Goal: Task Accomplishment & Management: Manage account settings

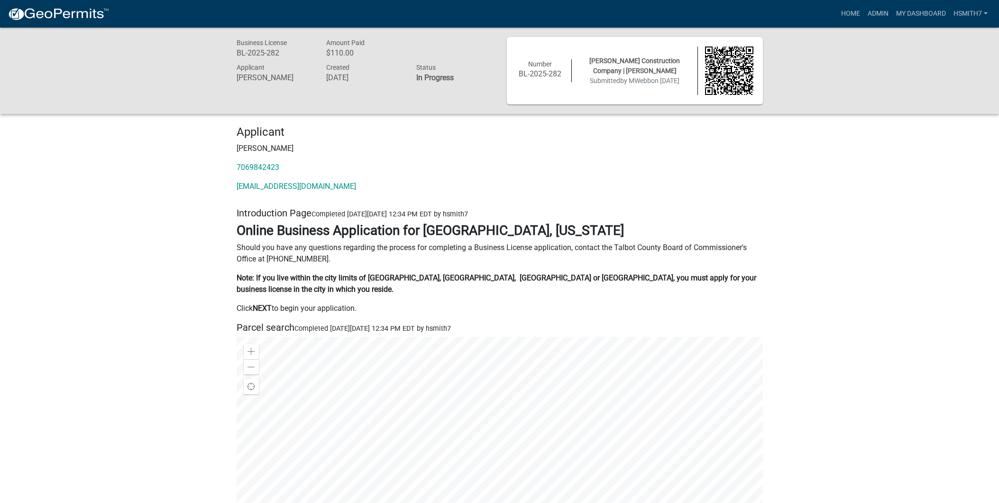
scroll to position [2159, 0]
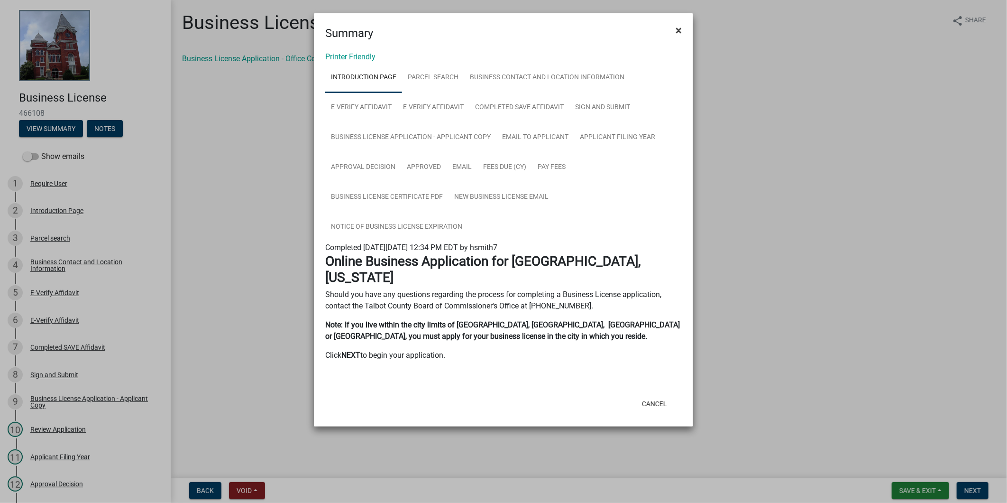
click at [685, 25] on button "×" at bounding box center [678, 30] width 21 height 27
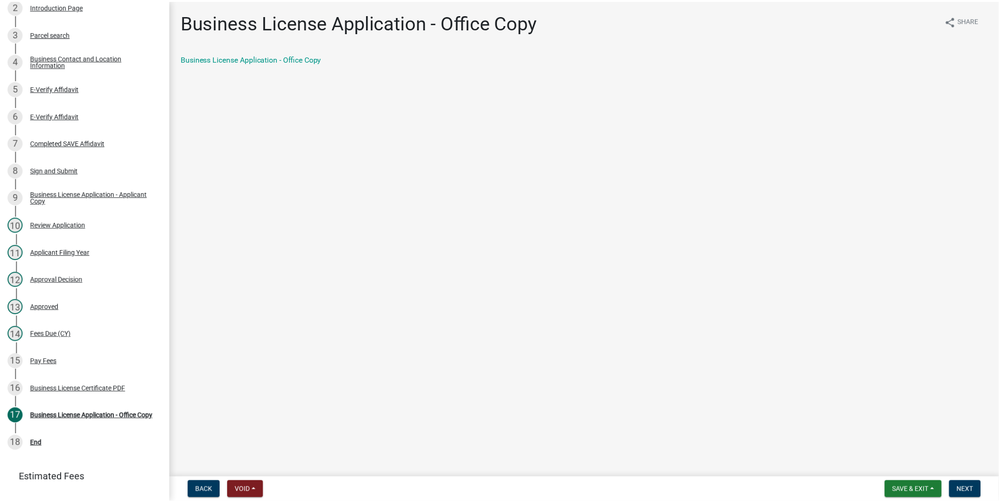
scroll to position [247, 0]
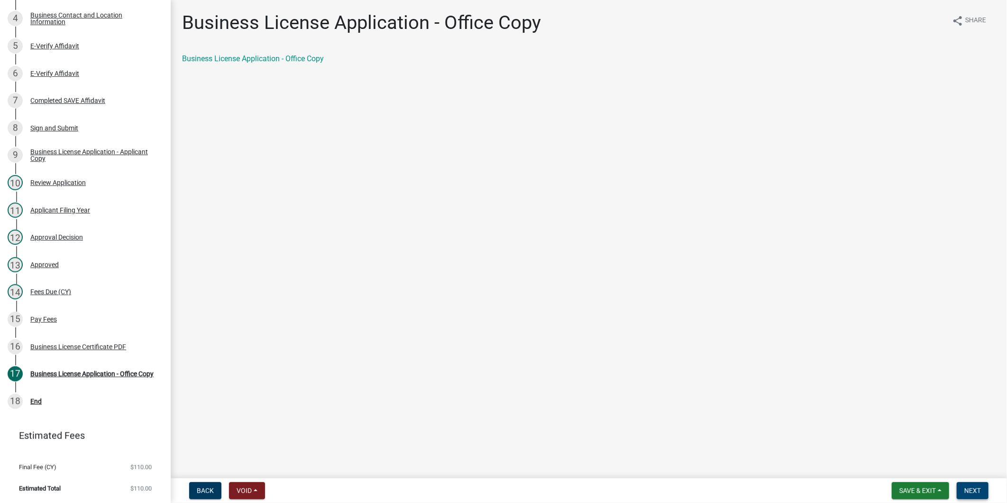
click at [967, 486] on span "Next" at bounding box center [972, 490] width 17 height 8
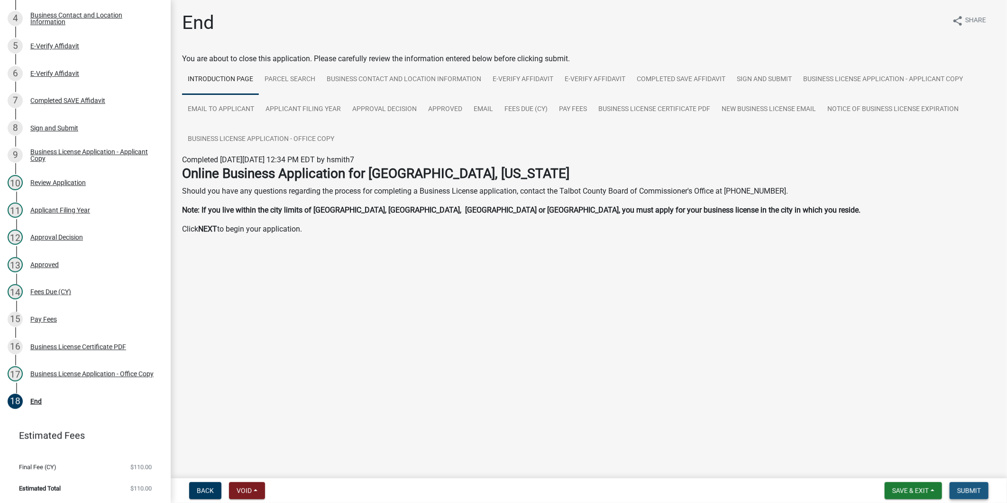
click at [960, 491] on span "Submit" at bounding box center [969, 490] width 24 height 8
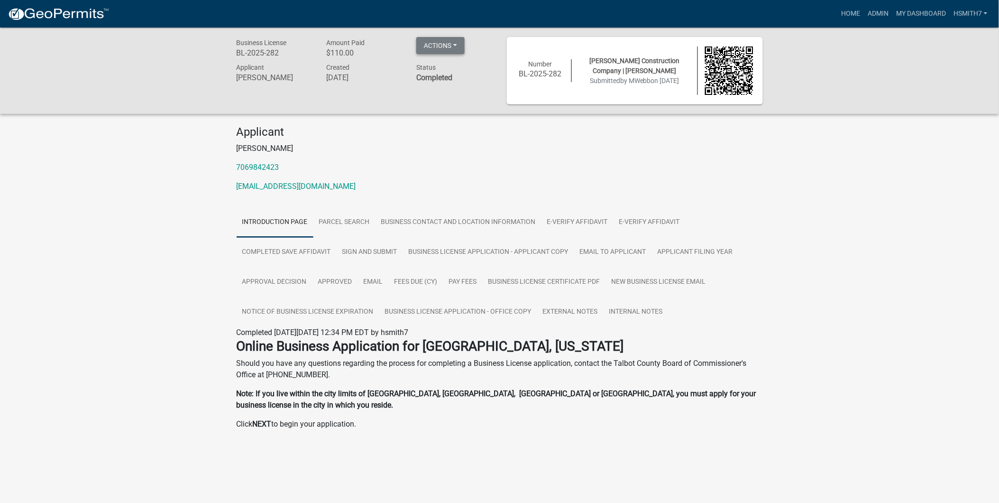
click at [457, 46] on button "Actions" at bounding box center [440, 45] width 48 height 17
click at [603, 166] on p "7069842423" at bounding box center [500, 167] width 526 height 11
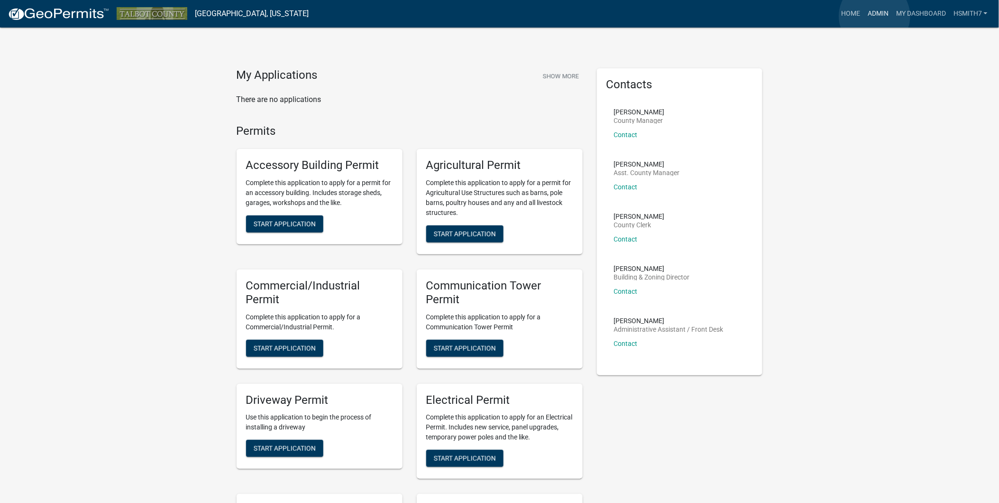
click at [875, 16] on link "Admin" at bounding box center [878, 14] width 28 height 18
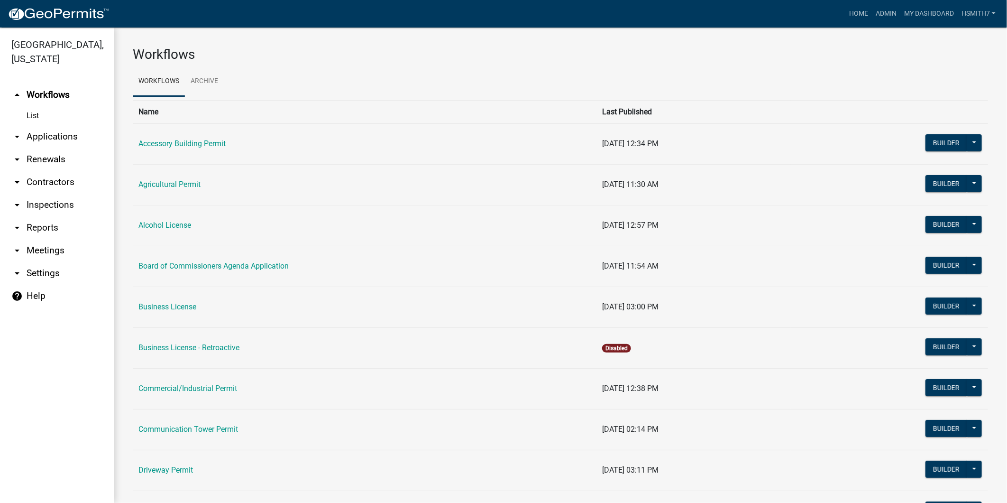
click at [67, 135] on link "arrow_drop_down Applications" at bounding box center [57, 136] width 114 height 23
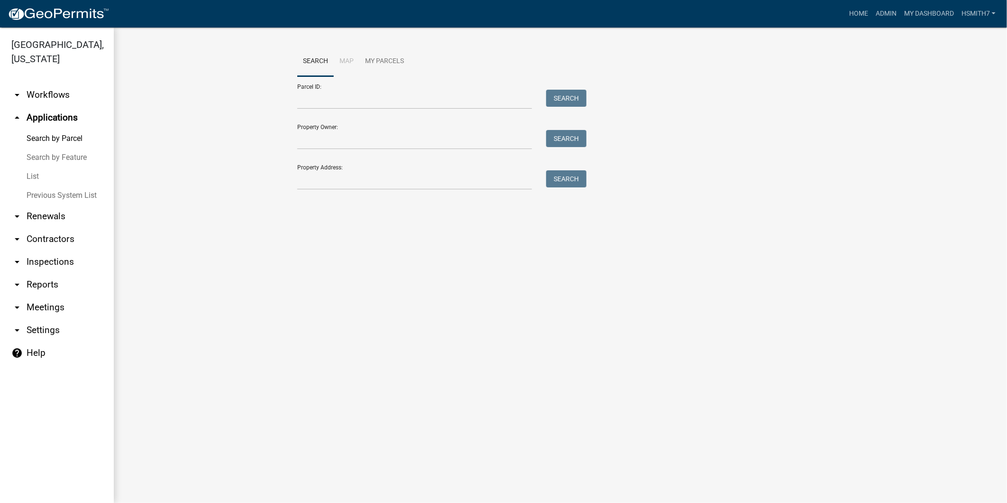
click at [45, 176] on link "List" at bounding box center [57, 176] width 114 height 19
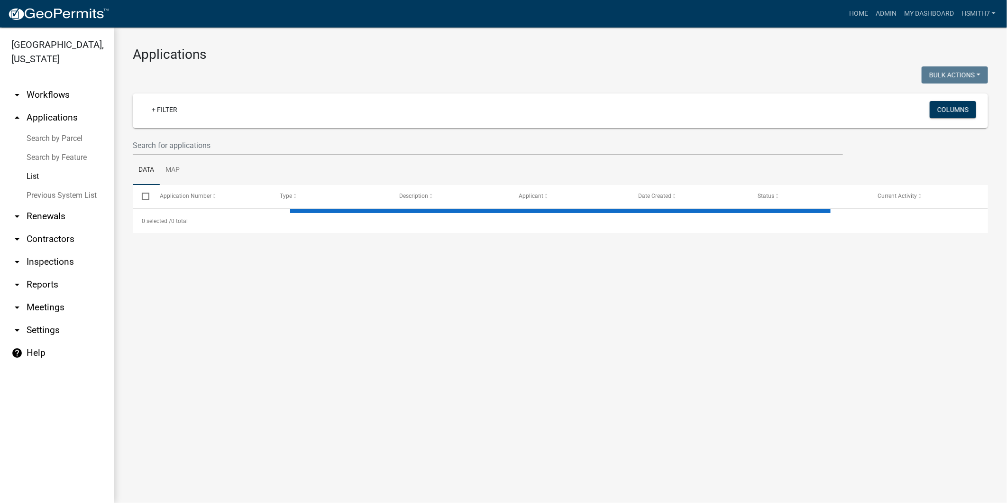
select select "3: 100"
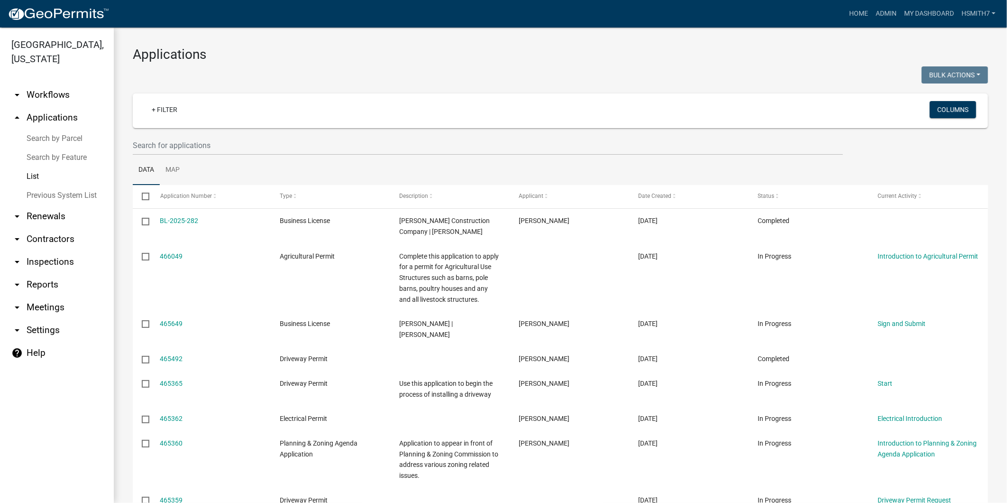
click at [928, 175] on ul "Data Map" at bounding box center [560, 170] width 855 height 30
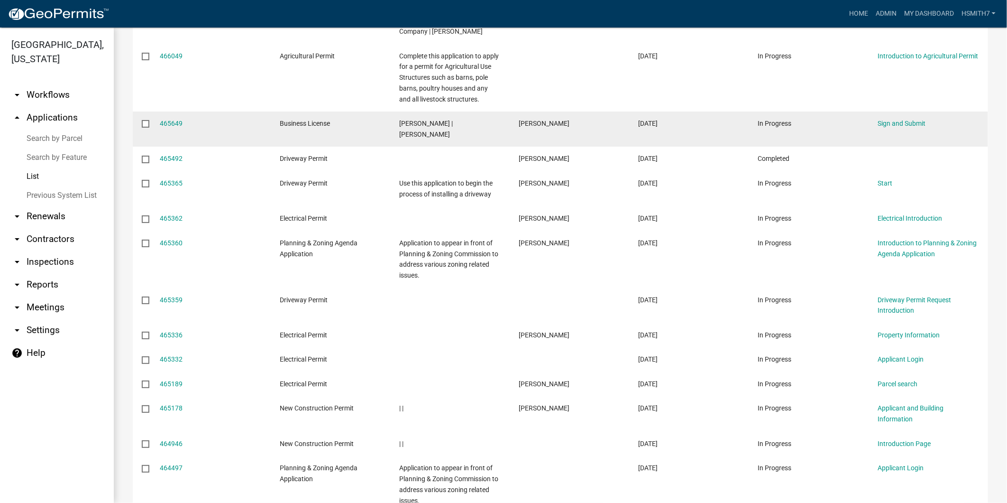
scroll to position [105, 0]
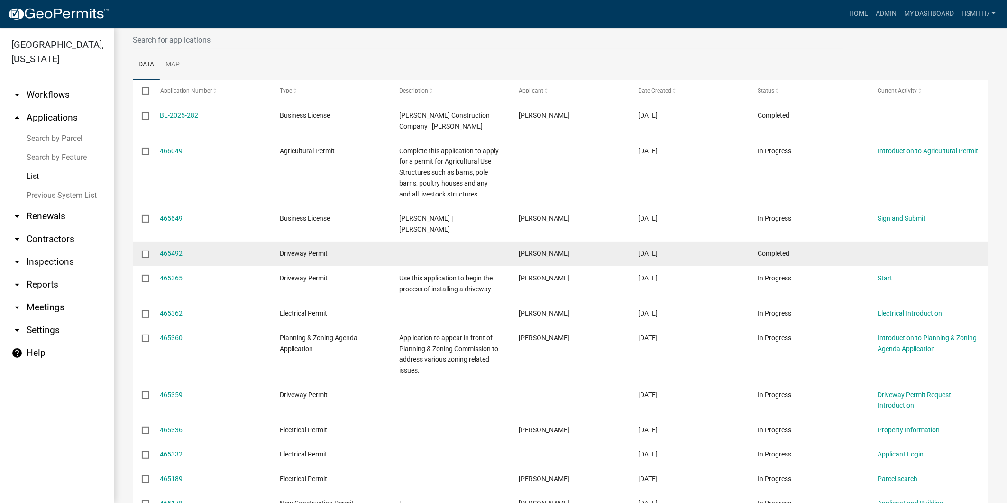
click at [761, 249] on span "Completed" at bounding box center [774, 253] width 32 height 8
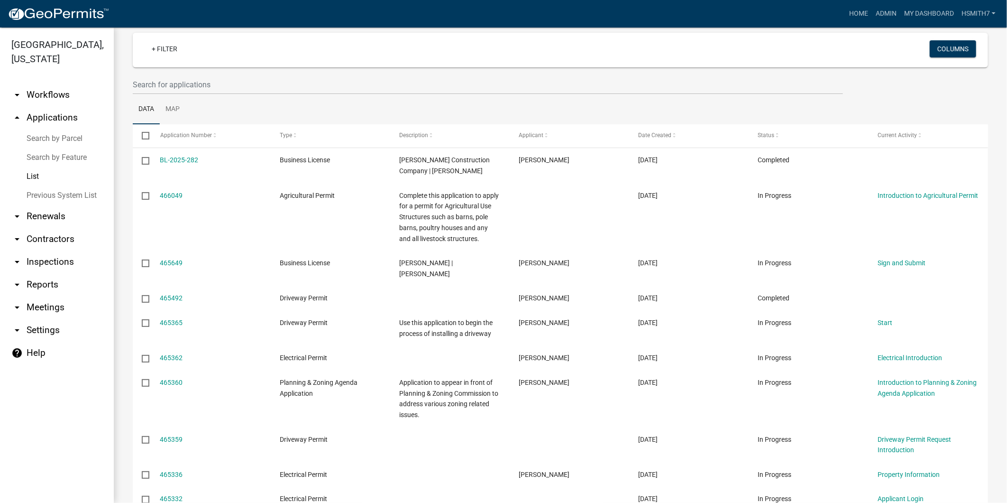
scroll to position [0, 0]
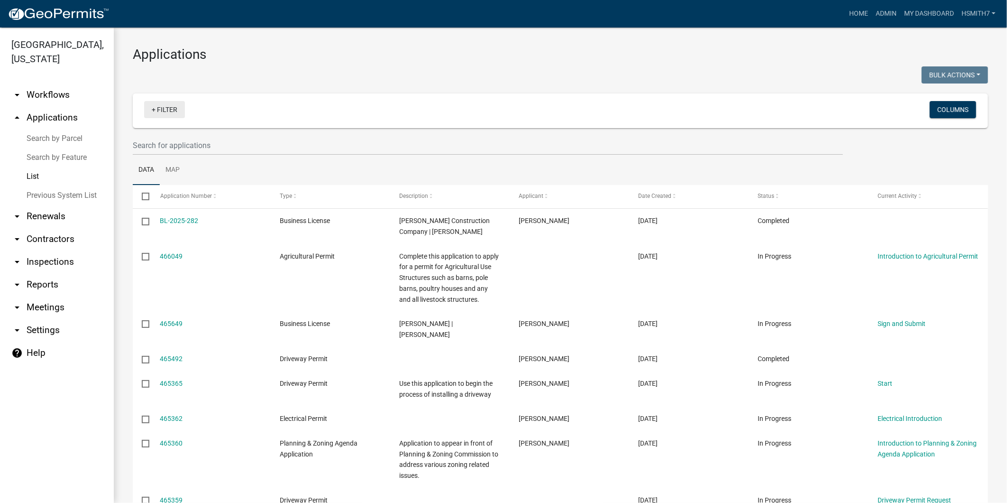
click at [176, 112] on link "+ Filter" at bounding box center [164, 109] width 41 height 17
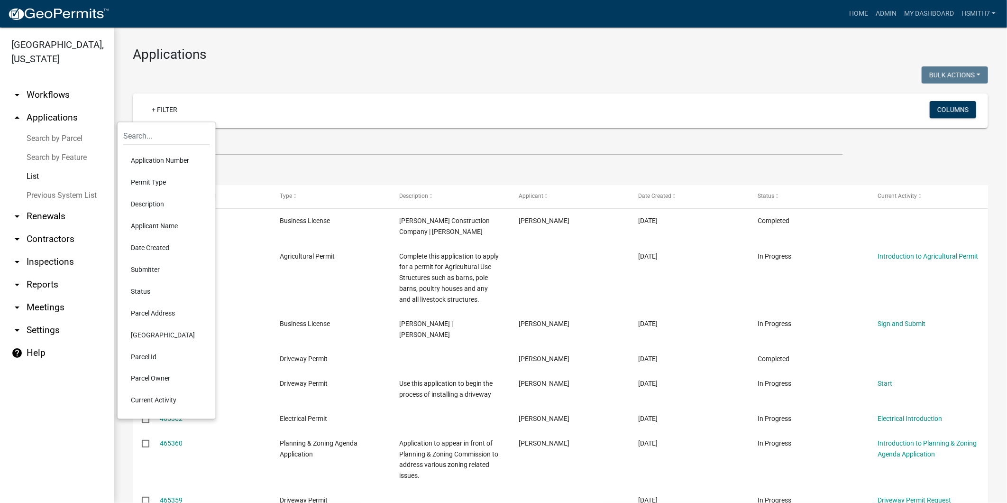
click at [171, 163] on li "Application Number" at bounding box center [166, 160] width 87 height 22
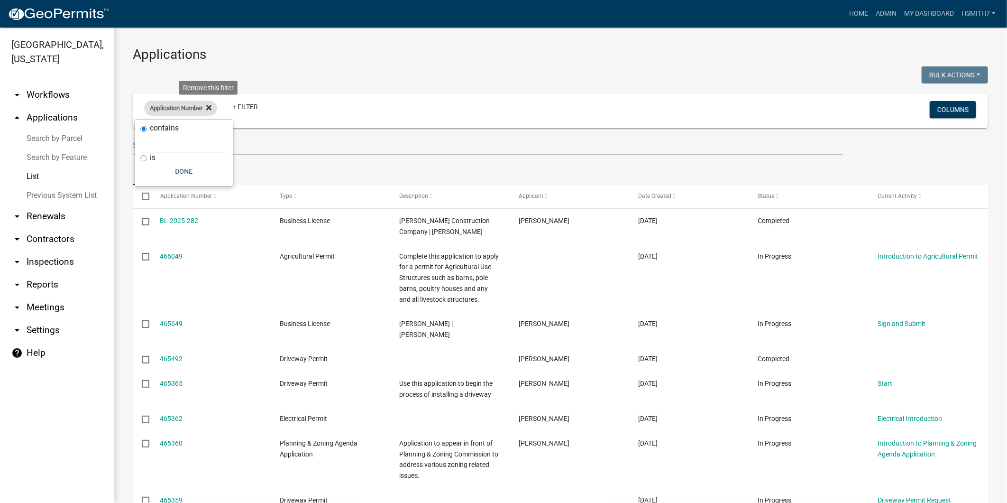
click at [211, 106] on icon at bounding box center [208, 108] width 5 height 8
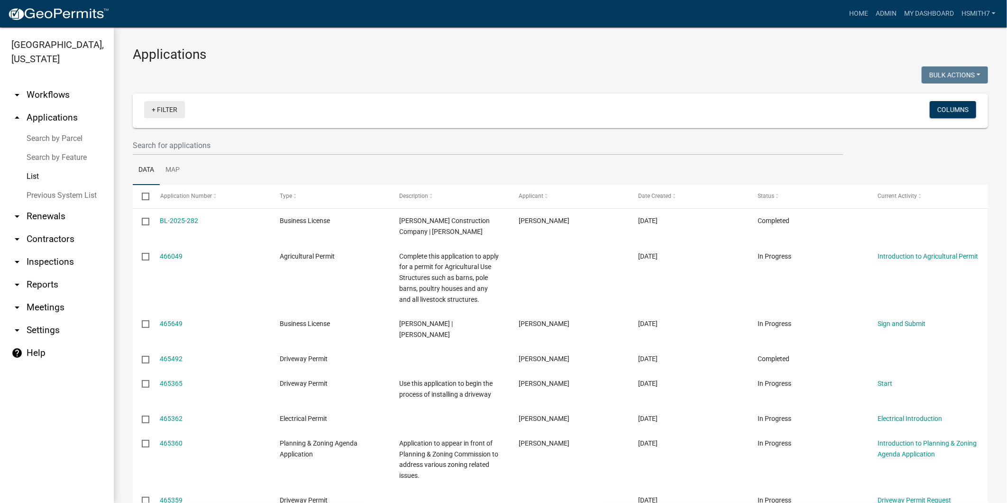
click at [167, 108] on link "+ Filter" at bounding box center [164, 109] width 41 height 17
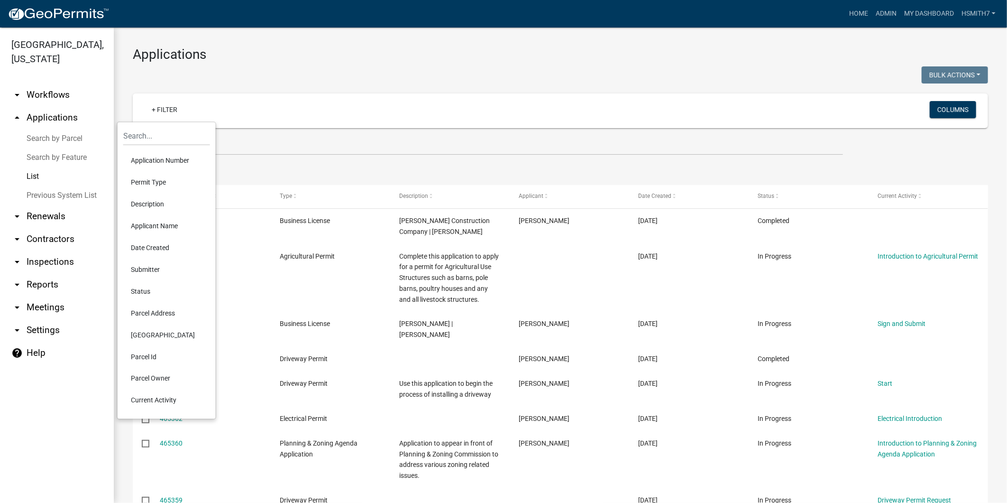
click at [151, 187] on li "Permit Type" at bounding box center [166, 182] width 87 height 22
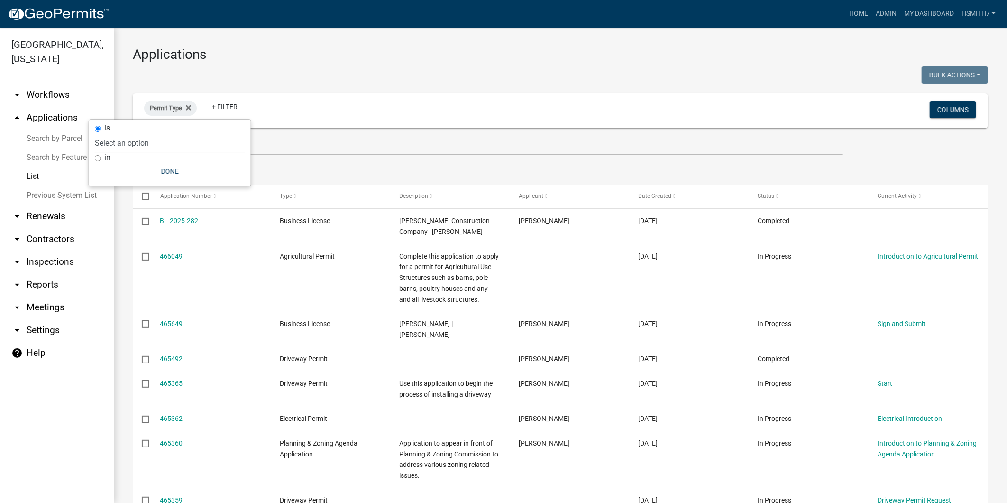
click at [109, 155] on label "in" at bounding box center [107, 158] width 6 height 8
click at [101, 155] on input "in" at bounding box center [98, 158] width 6 height 6
radio input "true"
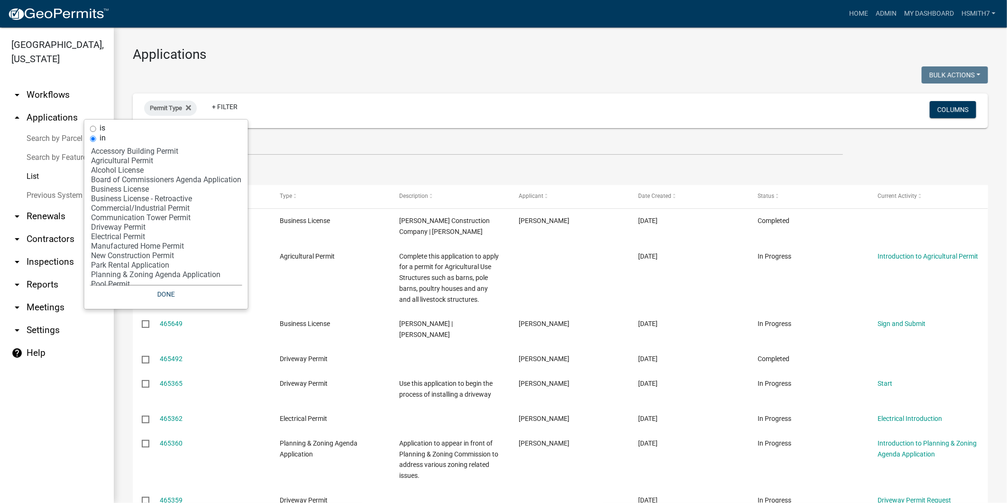
select select "12: '8f0f348d-721e-4407-8947-e3b69b3f0a37'"
click at [153, 257] on option "New Construction Permit" at bounding box center [166, 255] width 152 height 9
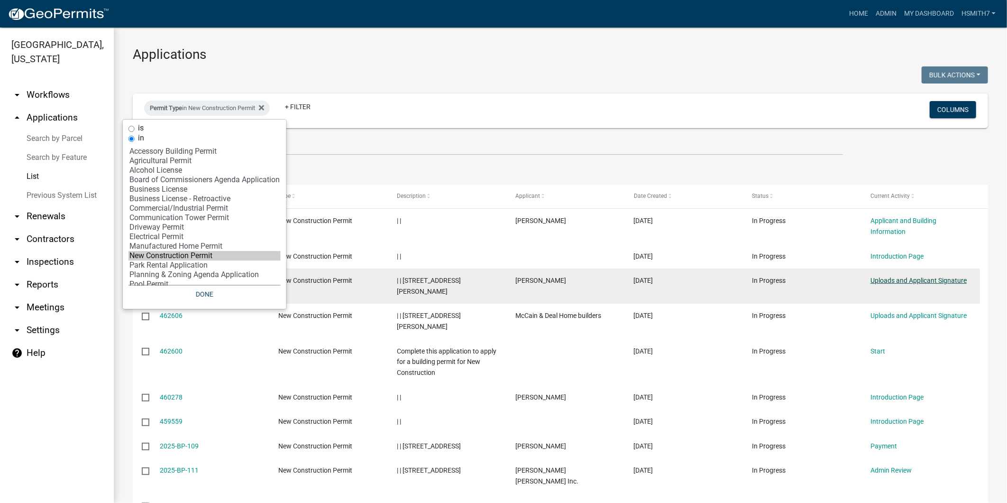
click at [901, 275] on datatable-body-cell "Uploads and Applicant Signature" at bounding box center [920, 285] width 119 height 35
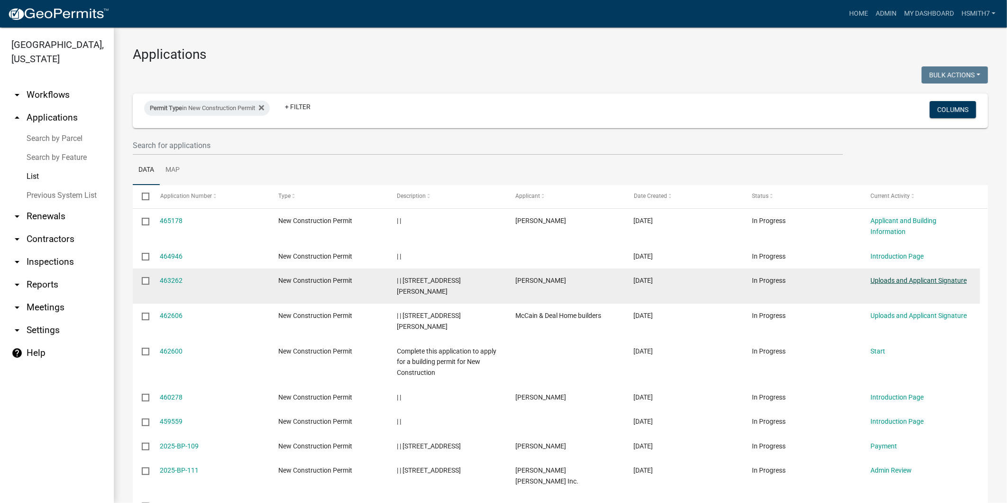
click at [900, 278] on link "Uploads and Applicant Signature" at bounding box center [918, 280] width 96 height 8
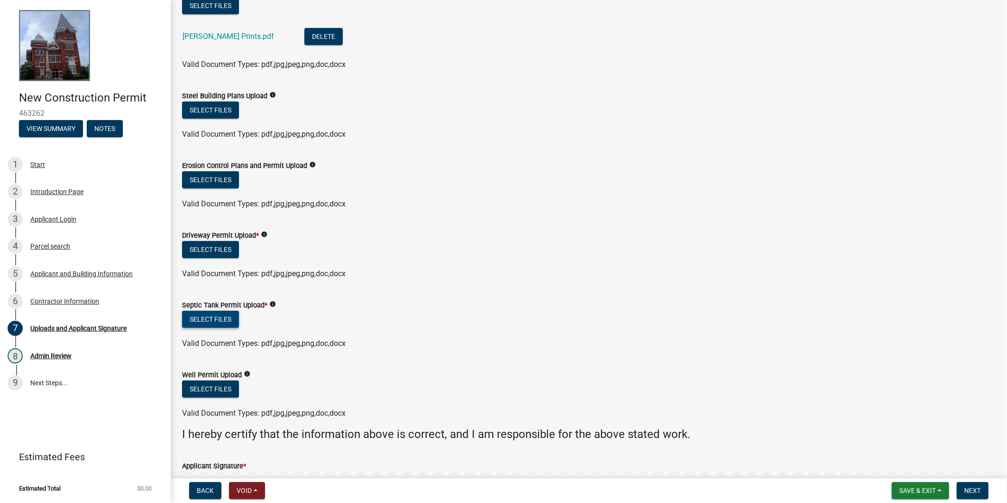
scroll to position [210, 0]
click at [213, 253] on button "Select files" at bounding box center [210, 248] width 57 height 17
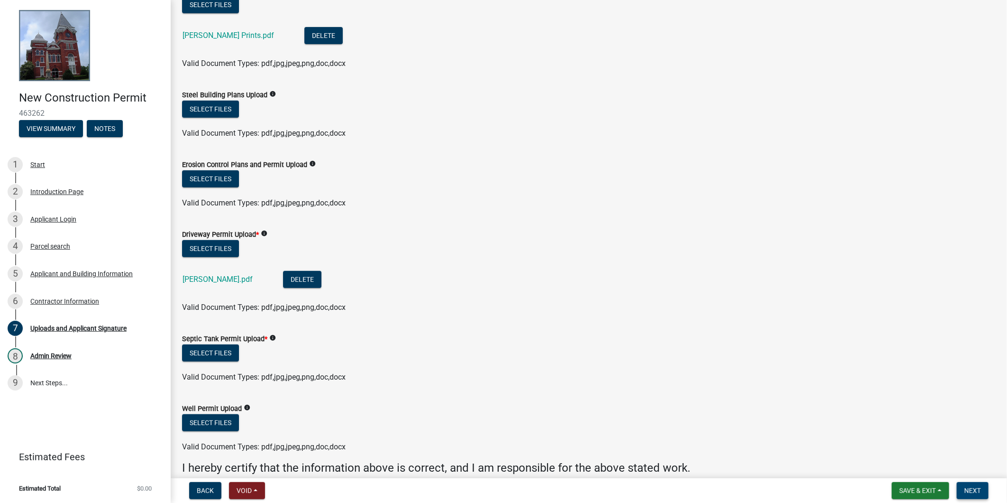
click at [976, 495] on button "Next" at bounding box center [973, 490] width 32 height 17
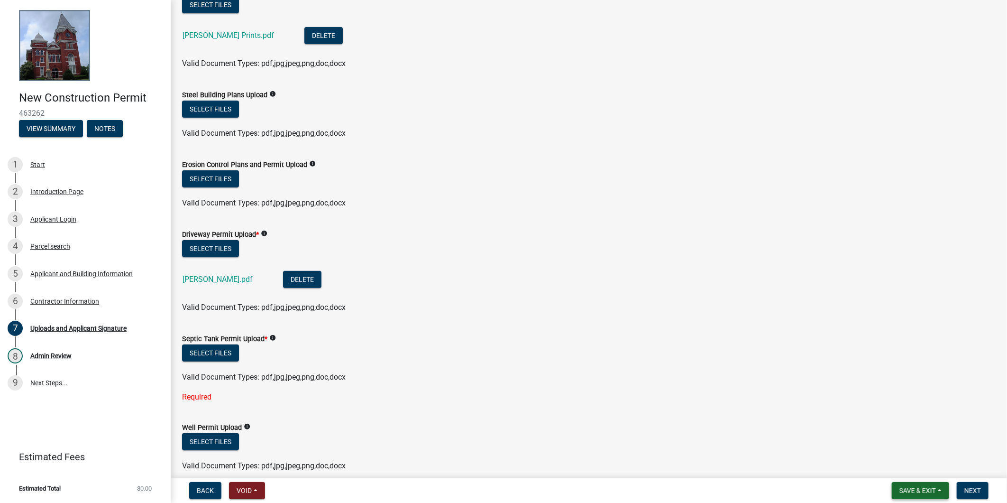
click at [923, 495] on button "Save & Exit" at bounding box center [920, 490] width 57 height 17
click at [913, 471] on button "Save & Exit" at bounding box center [911, 465] width 76 height 23
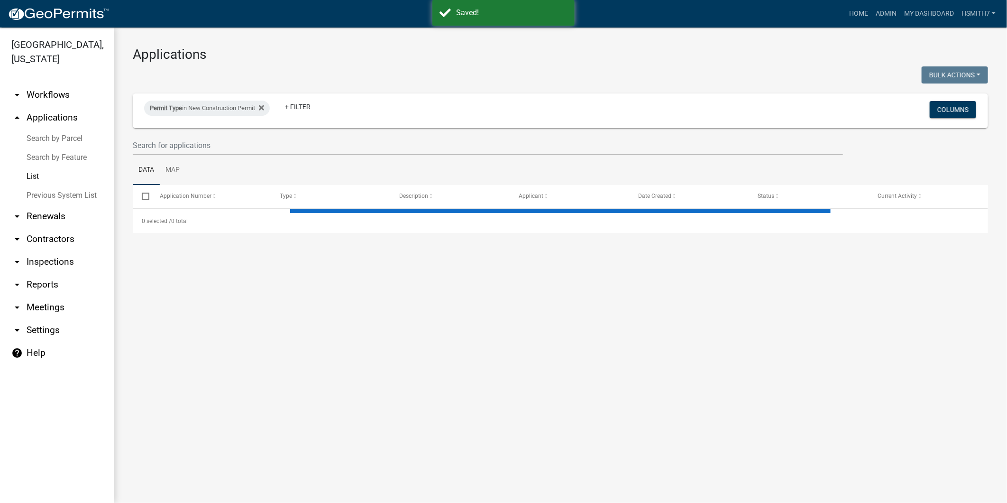
select select "3: 100"
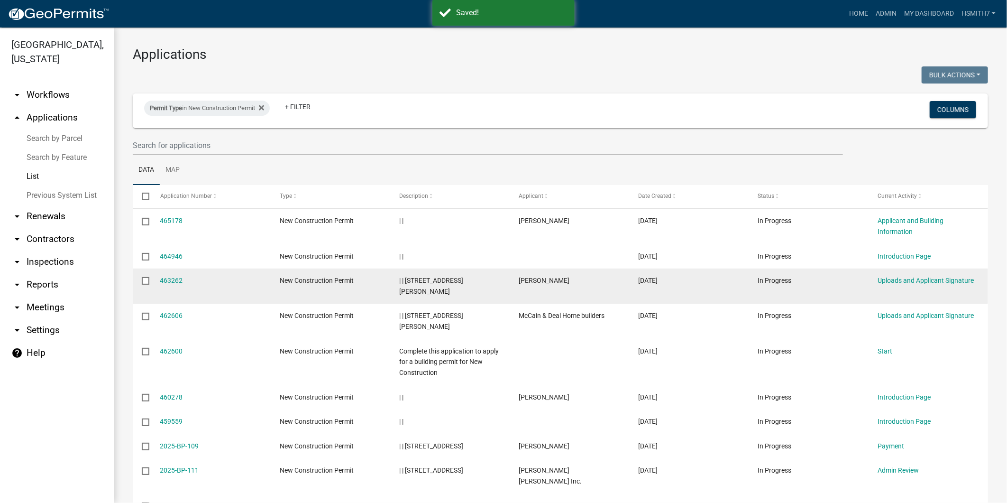
click at [910, 287] on datatable-body-cell "Uploads and Applicant Signature" at bounding box center [927, 285] width 119 height 35
click at [905, 282] on link "Uploads and Applicant Signature" at bounding box center [926, 280] width 96 height 8
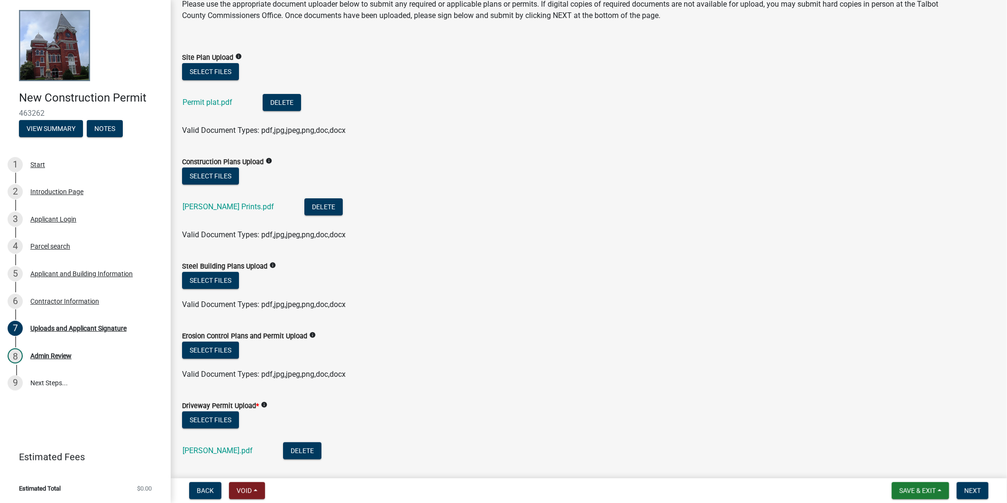
scroll to position [158, 0]
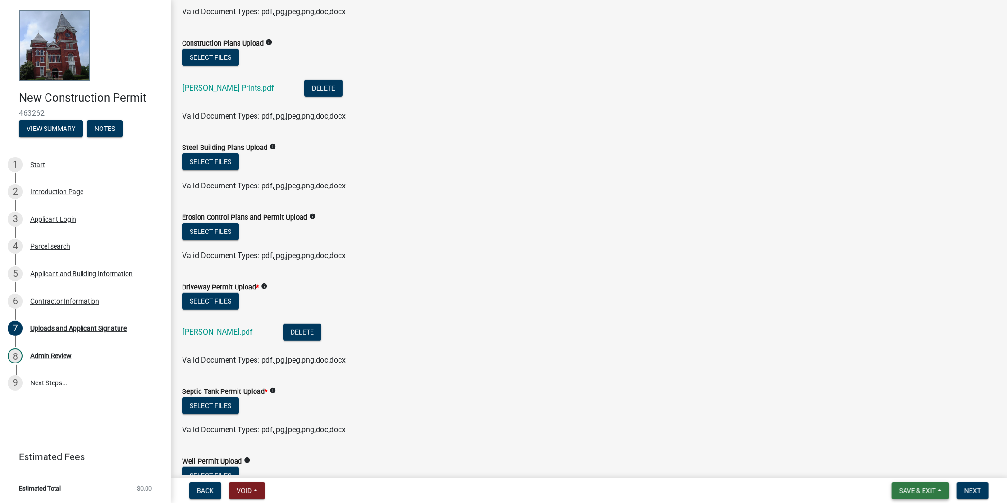
click at [907, 483] on button "Save & Exit" at bounding box center [920, 490] width 57 height 17
click at [904, 462] on button "Save & Exit" at bounding box center [911, 465] width 76 height 23
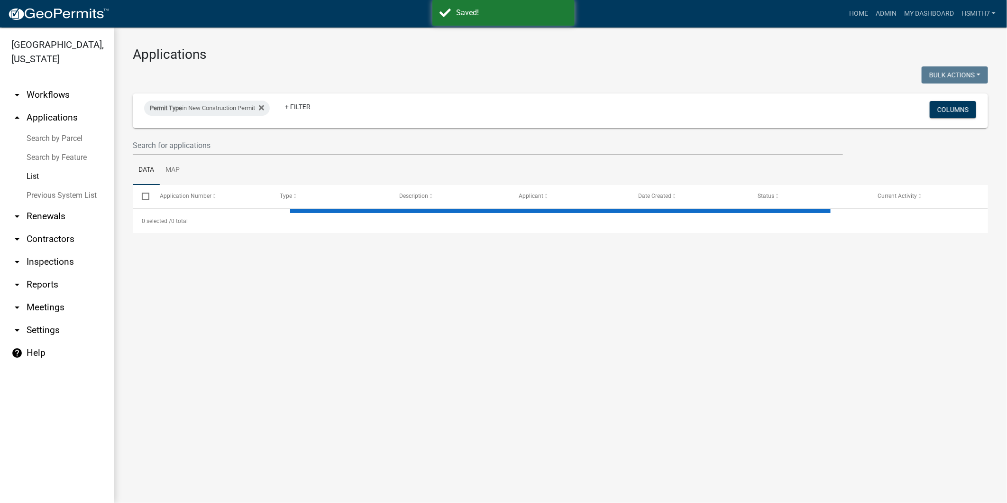
select select "3: 100"
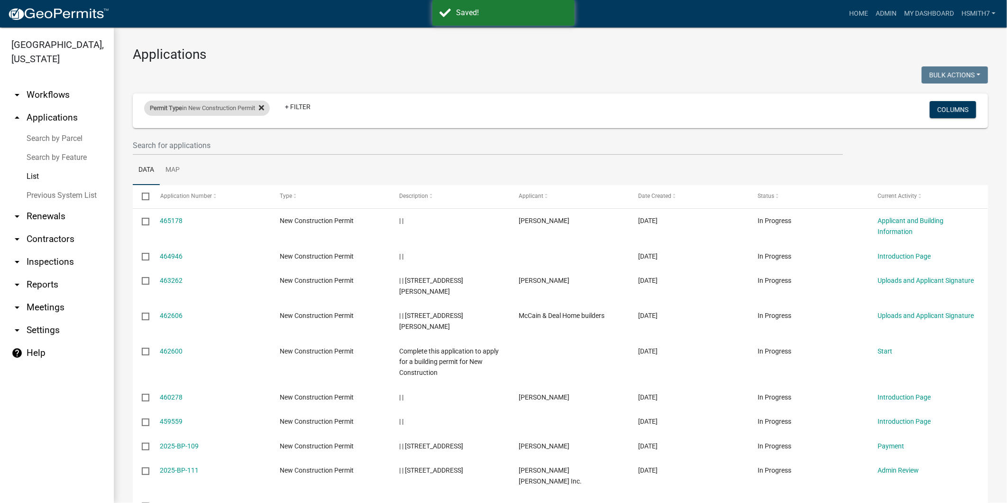
click at [263, 102] on fa-icon at bounding box center [259, 108] width 9 height 15
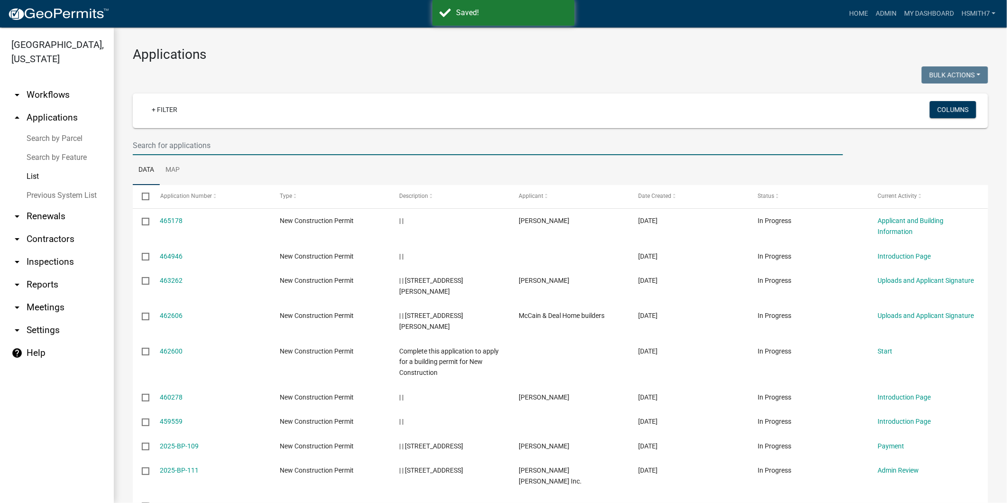
click at [248, 141] on input "text" at bounding box center [488, 145] width 710 height 19
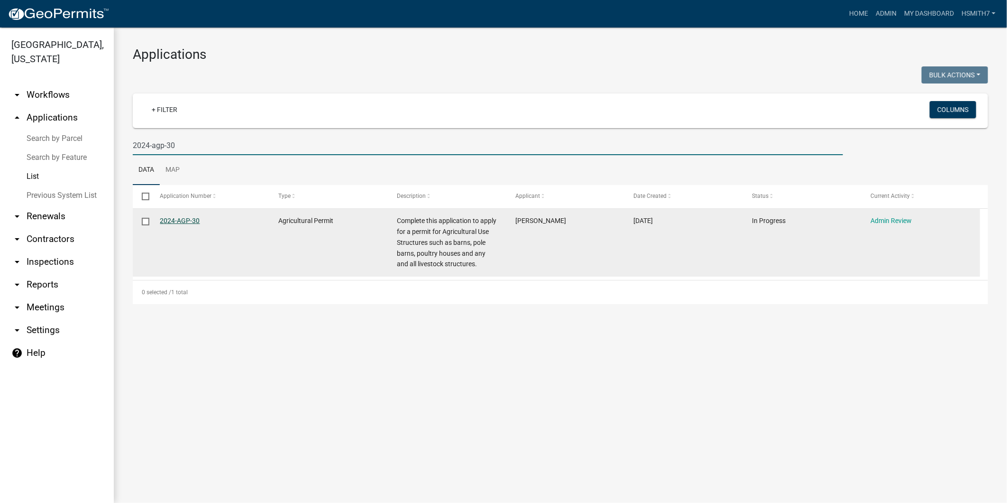
type input "2024-agp-30"
click at [183, 221] on link "2024-AGP-30" at bounding box center [180, 221] width 40 height 8
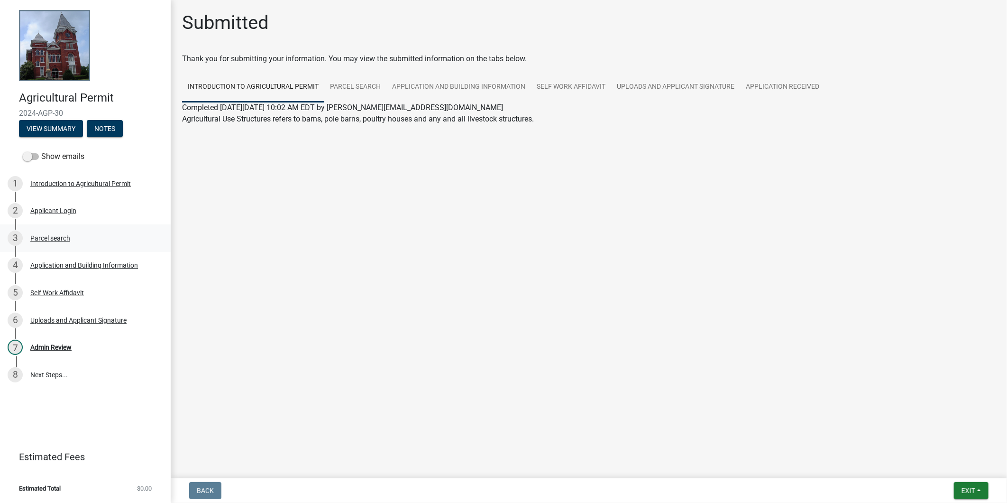
click at [71, 239] on div "3 Parcel search" at bounding box center [82, 237] width 148 height 15
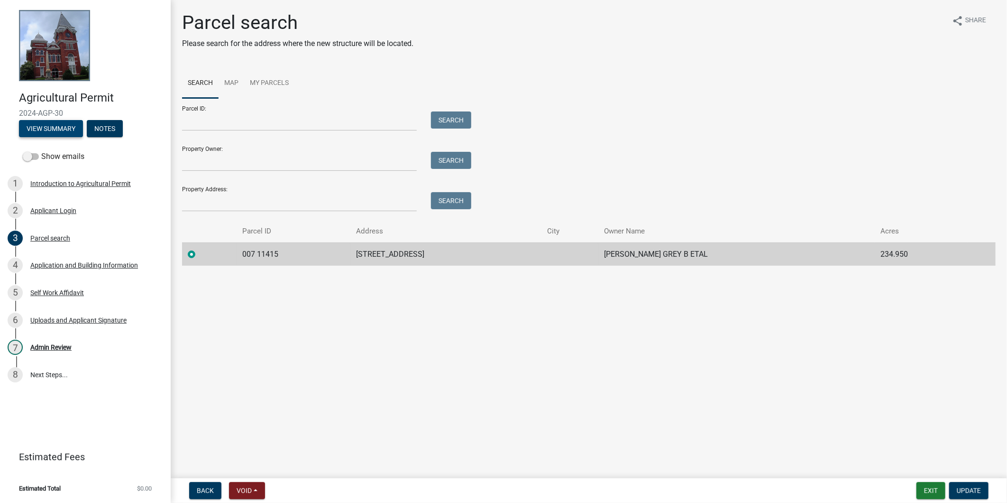
click at [37, 129] on button "View Summary" at bounding box center [51, 128] width 64 height 17
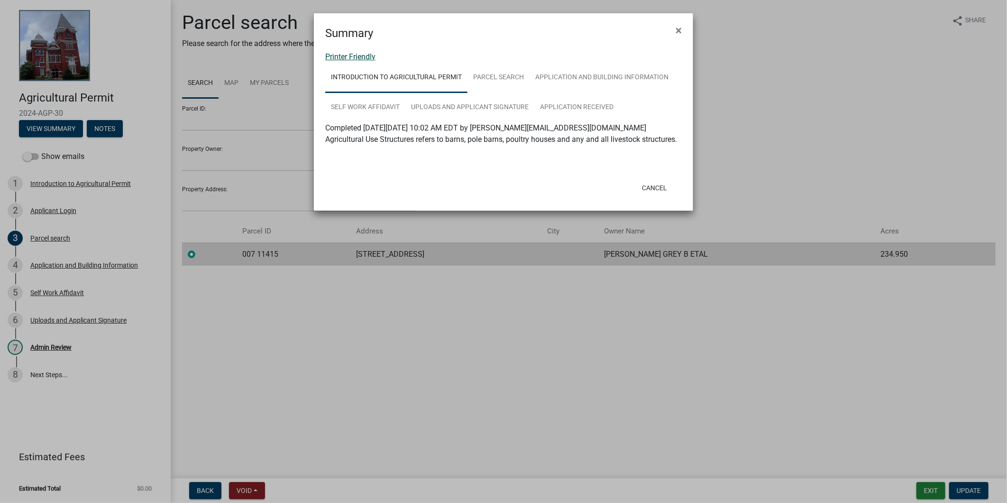
click at [352, 52] on link "Printer Friendly" at bounding box center [350, 56] width 50 height 9
click at [640, 191] on button "Cancel" at bounding box center [654, 187] width 40 height 17
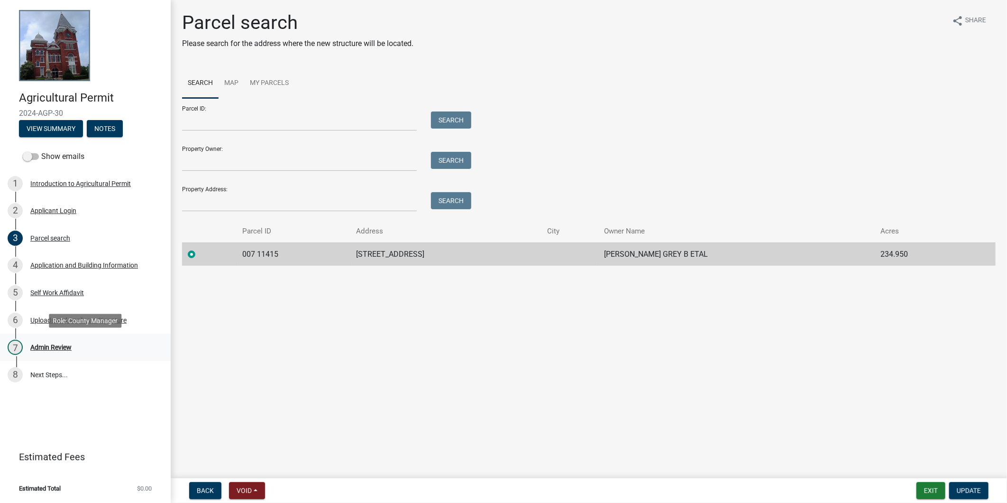
click at [98, 347] on div "7 Admin Review" at bounding box center [82, 346] width 148 height 15
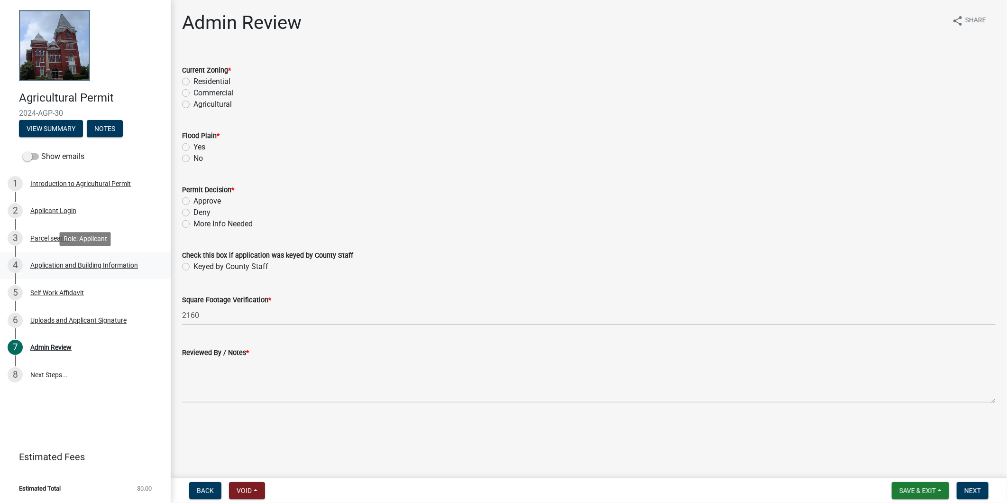
click at [66, 262] on div "Application and Building Information" at bounding box center [84, 265] width 108 height 7
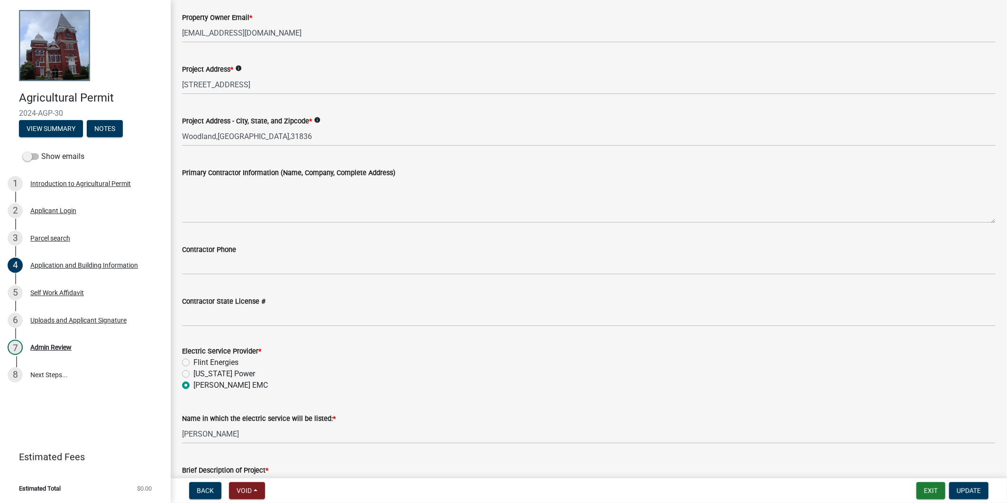
scroll to position [316, 0]
click at [934, 491] on button "Exit" at bounding box center [930, 490] width 29 height 17
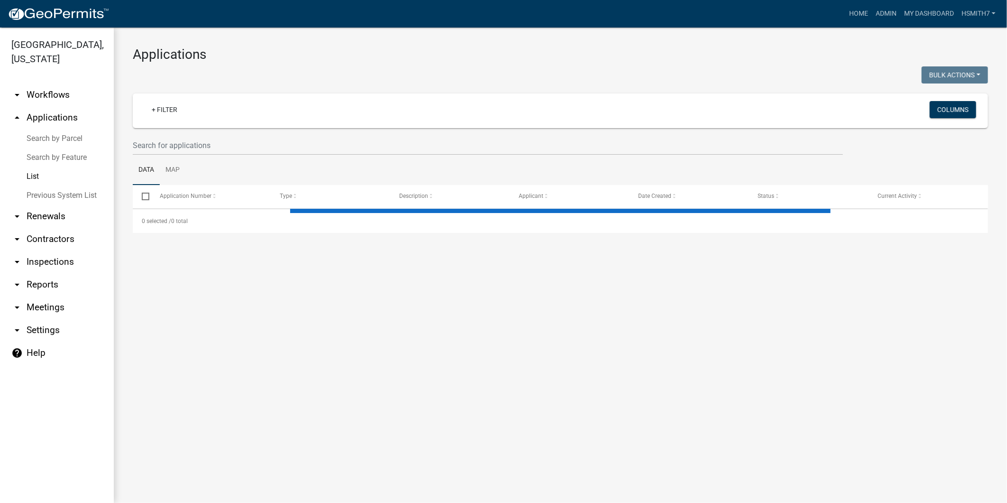
select select "3: 100"
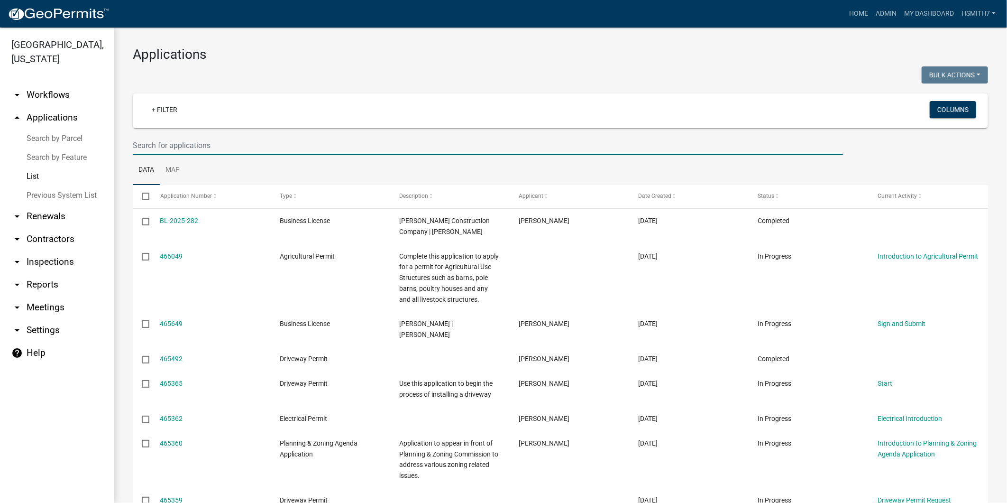
click at [380, 148] on input "text" at bounding box center [488, 145] width 710 height 19
type input "[PERSON_NAME]"
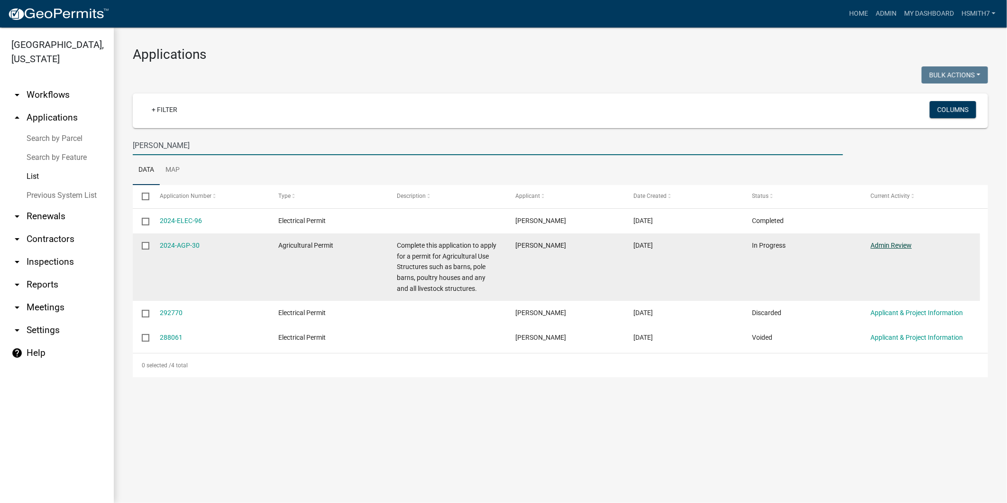
click at [884, 246] on link "Admin Review" at bounding box center [890, 245] width 41 height 8
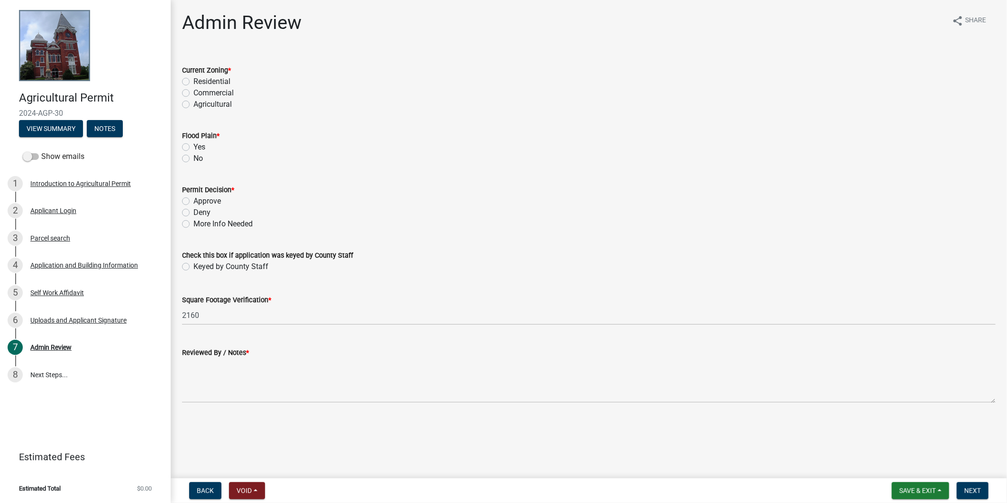
click at [212, 79] on label "Residential" at bounding box center [211, 81] width 37 height 11
click at [200, 79] on input "Residential" at bounding box center [196, 79] width 6 height 6
radio input "true"
click at [193, 155] on label "No" at bounding box center [197, 158] width 9 height 11
click at [193, 155] on input "No" at bounding box center [196, 156] width 6 height 6
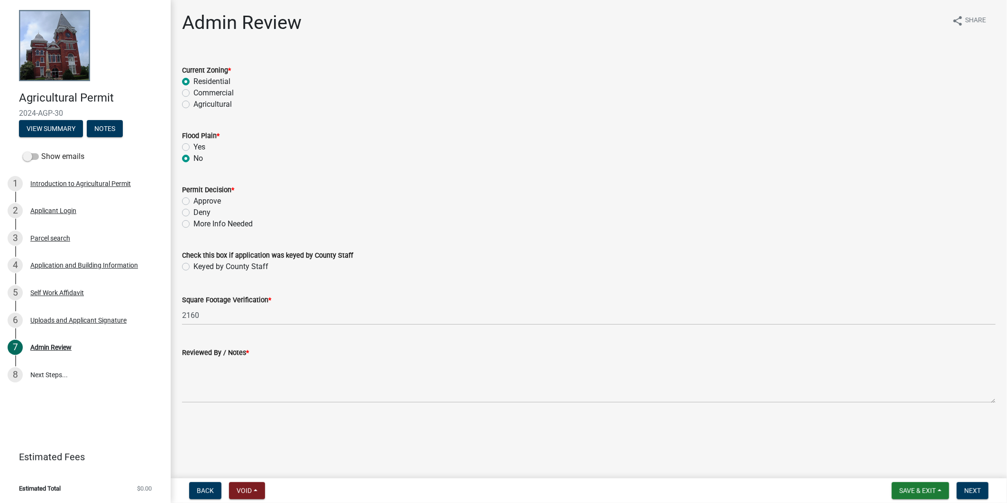
radio input "true"
click at [192, 201] on div "Approve" at bounding box center [589, 200] width 814 height 11
click at [191, 195] on div "Approve" at bounding box center [589, 200] width 814 height 11
click at [193, 200] on label "Approve" at bounding box center [206, 200] width 27 height 11
click at [193, 200] on input "Approve" at bounding box center [196, 198] width 6 height 6
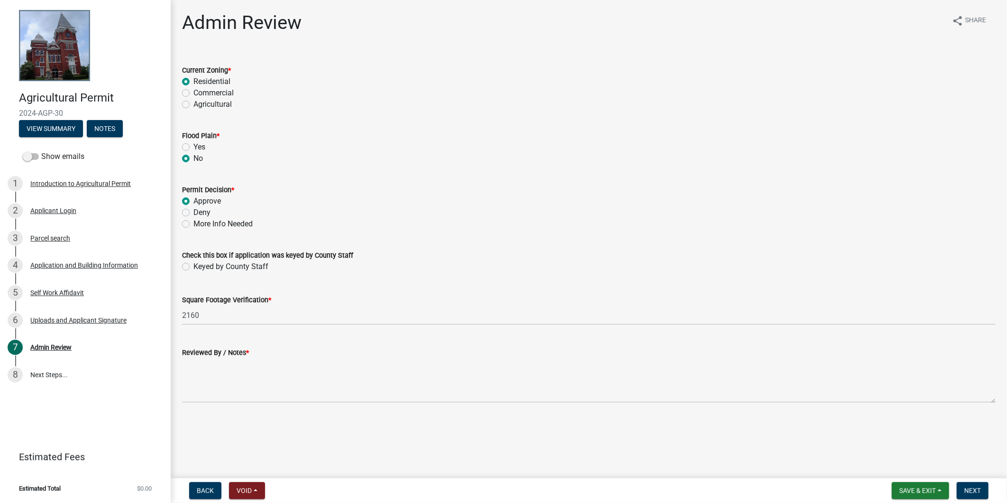
radio input "true"
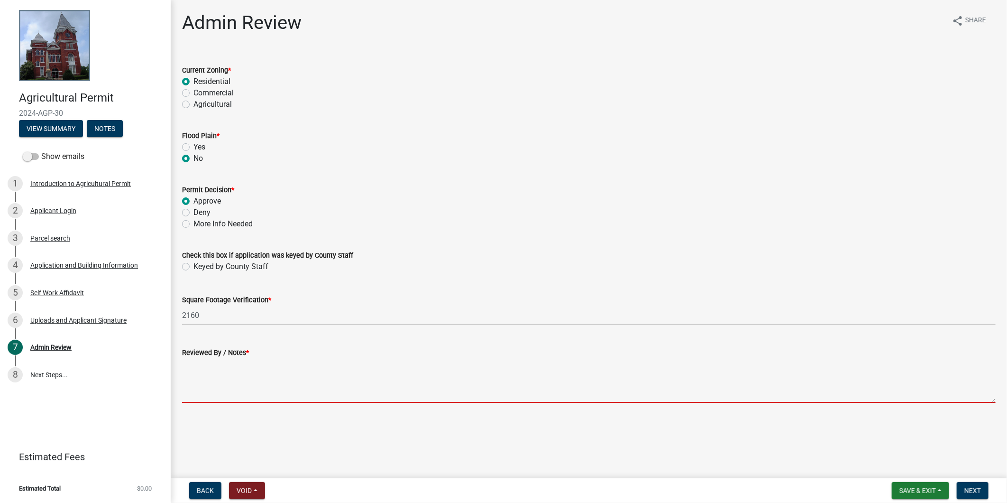
click at [229, 370] on textarea "Reviewed By / Notes *" at bounding box center [589, 380] width 814 height 45
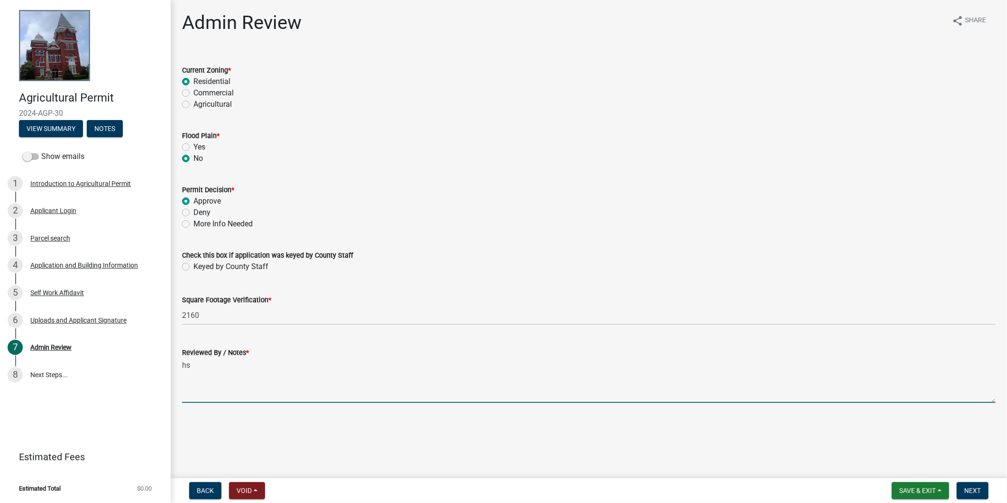
type textarea "h"
type textarea "HS"
click at [960, 483] on button "Next" at bounding box center [973, 490] width 32 height 17
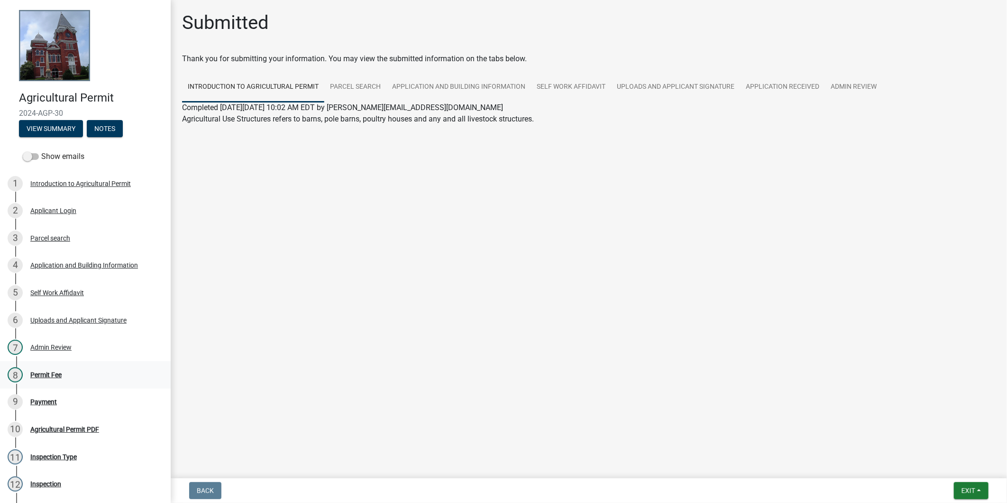
click at [67, 368] on div "8 Permit Fee" at bounding box center [82, 374] width 148 height 15
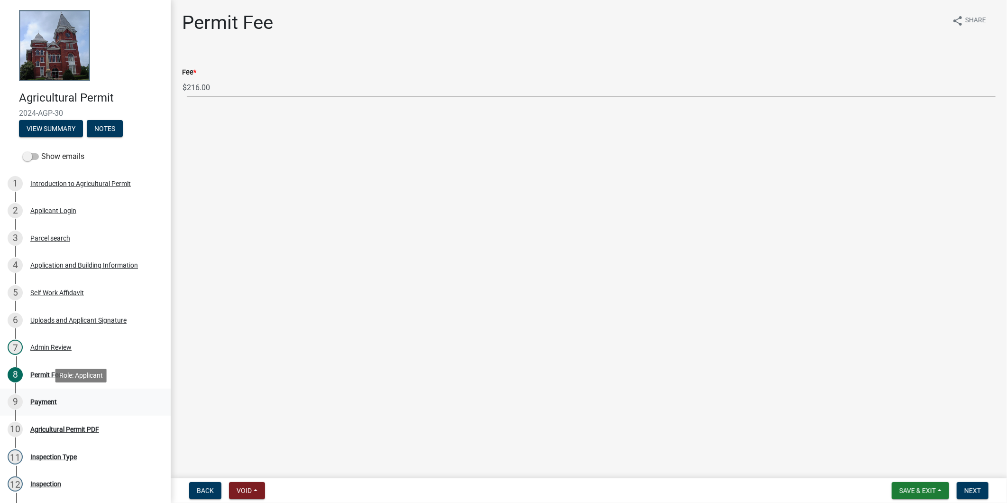
click at [69, 400] on div "9 Payment" at bounding box center [82, 401] width 148 height 15
click at [32, 353] on div "7 Admin Review" at bounding box center [82, 346] width 148 height 15
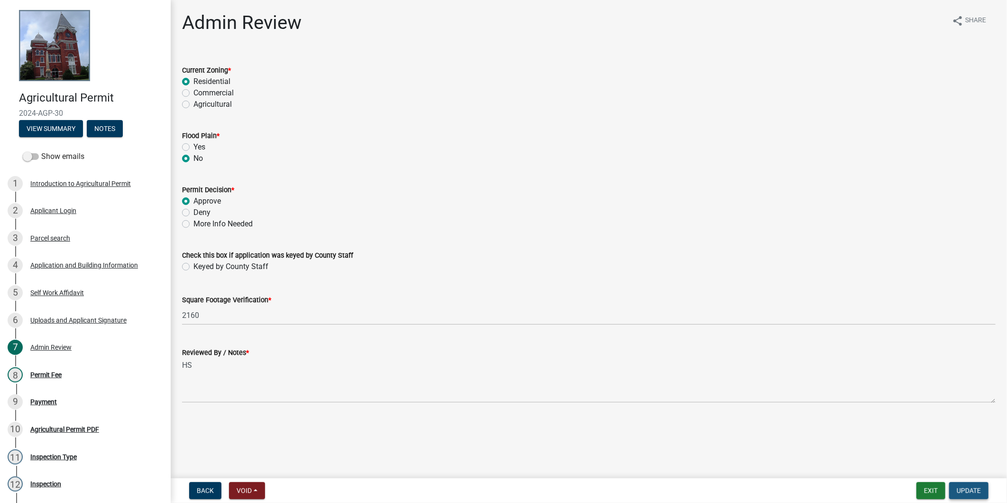
click at [969, 494] on button "Update" at bounding box center [968, 490] width 39 height 17
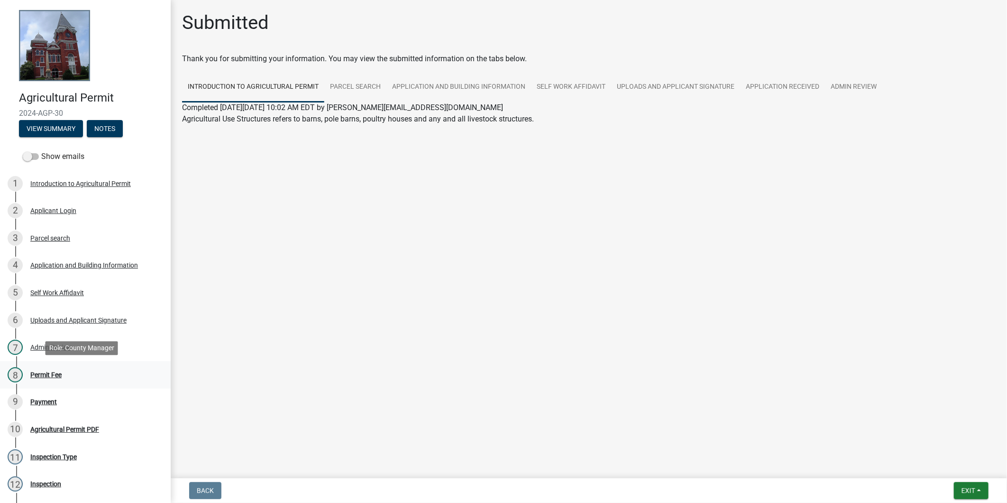
click at [31, 372] on div "Permit Fee" at bounding box center [45, 374] width 31 height 7
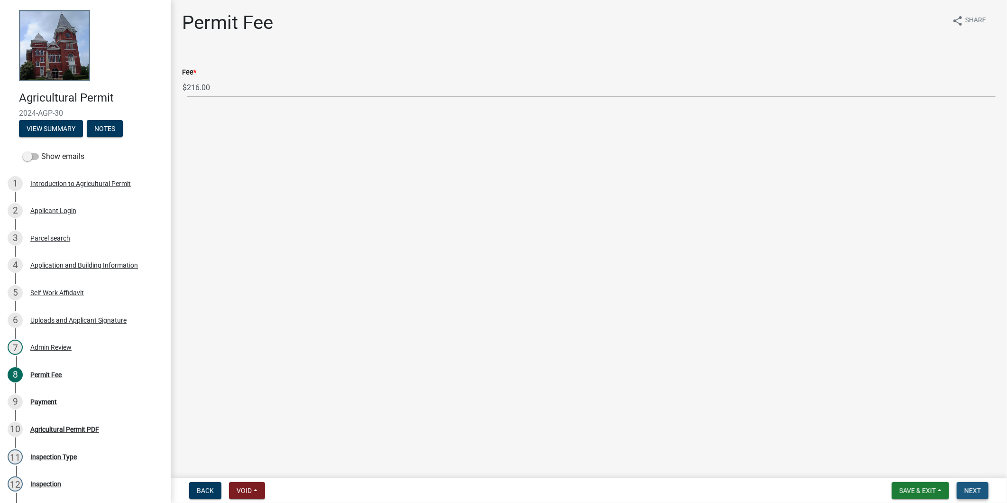
click at [972, 492] on span "Next" at bounding box center [972, 490] width 17 height 8
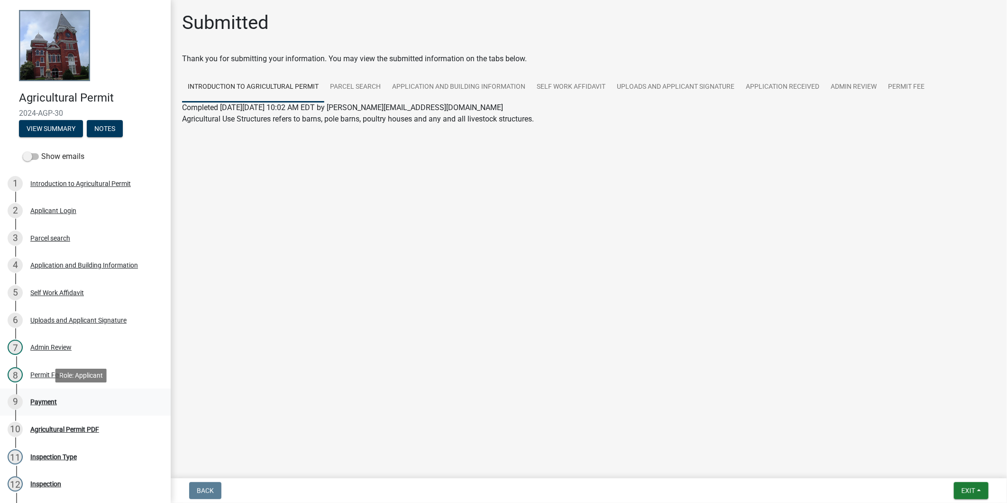
click at [72, 406] on div "9 Payment" at bounding box center [82, 401] width 148 height 15
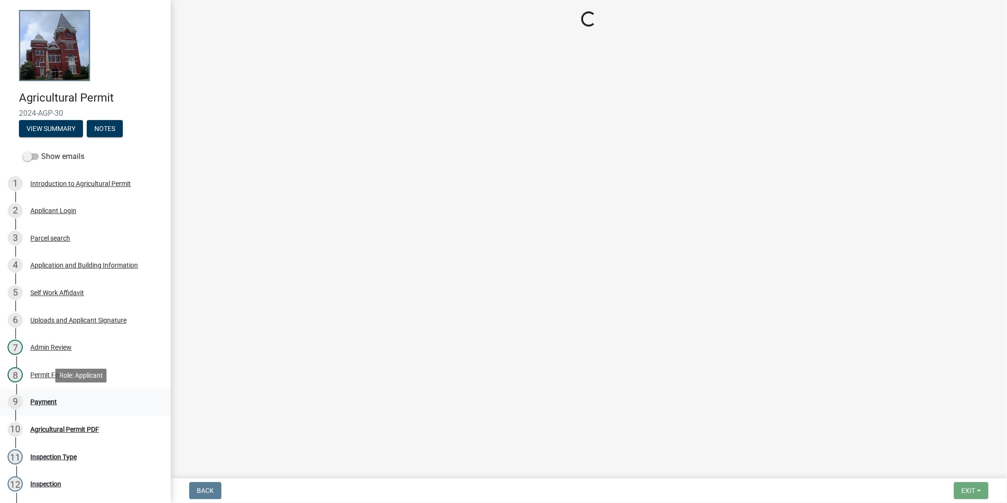
select select "3: 3"
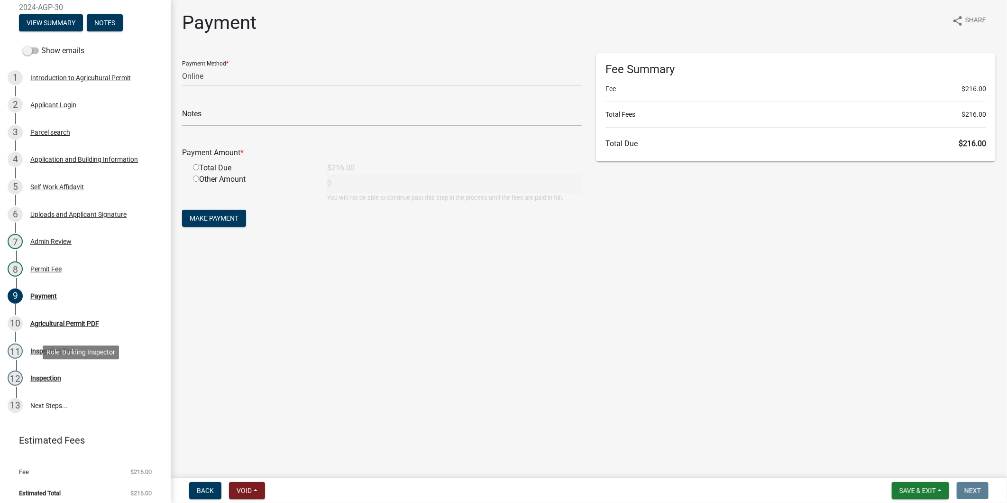
scroll to position [110, 0]
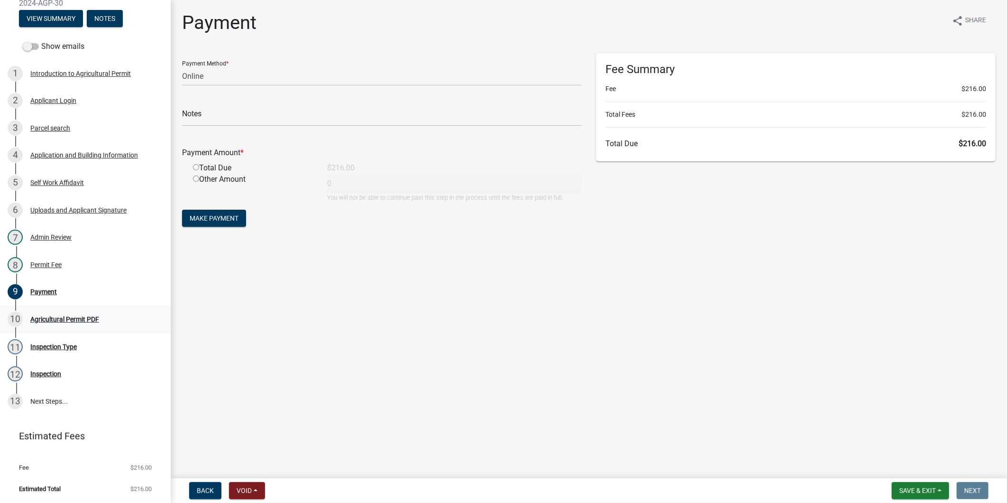
click at [77, 319] on div "Agricultural Permit PDF" at bounding box center [64, 319] width 69 height 7
click at [77, 328] on link "10 Agricultural Permit PDF" at bounding box center [85, 318] width 171 height 27
click at [939, 487] on button "Save & Exit" at bounding box center [920, 490] width 57 height 17
click at [893, 458] on button "Save & Exit" at bounding box center [911, 465] width 76 height 23
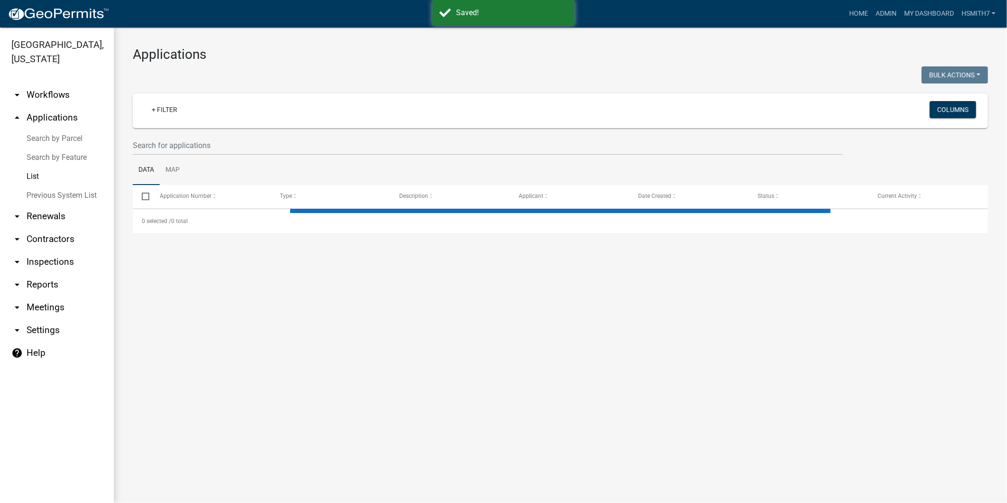
select select "3: 100"
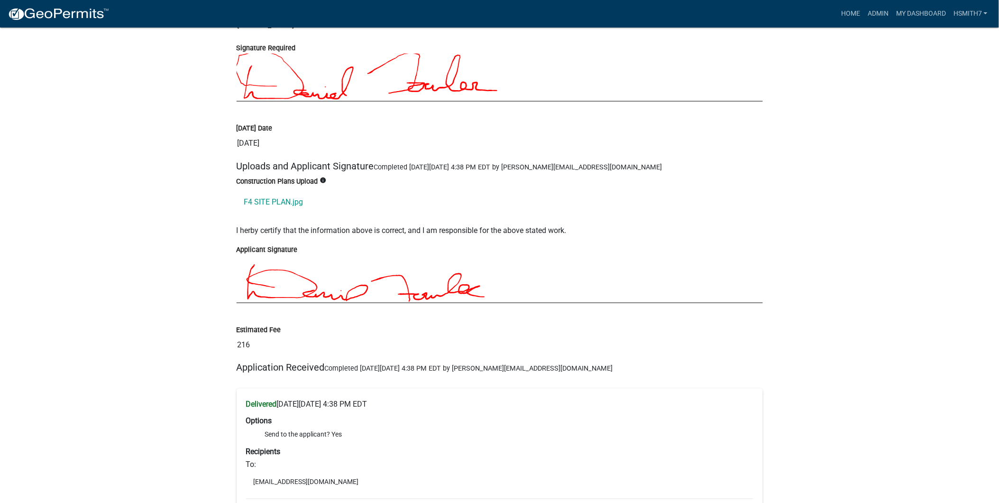
scroll to position [1580, 0]
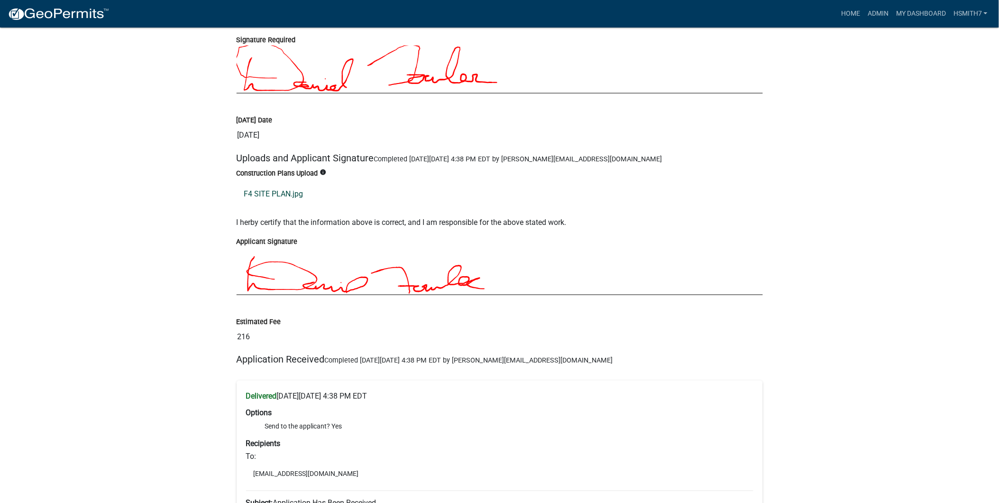
click at [282, 183] on link "F4 SITE PLAN.jpg" at bounding box center [500, 194] width 526 height 23
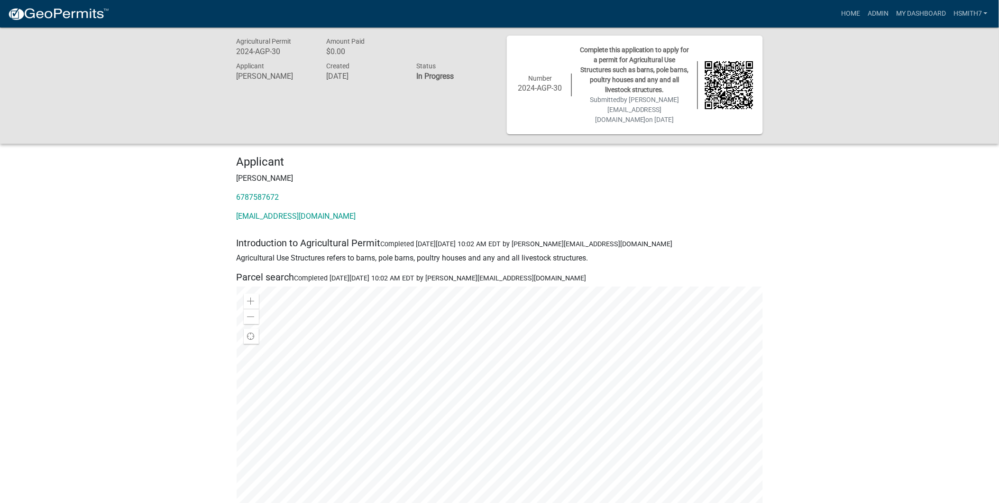
scroll to position [0, 0]
click at [873, 17] on link "Admin" at bounding box center [878, 14] width 28 height 18
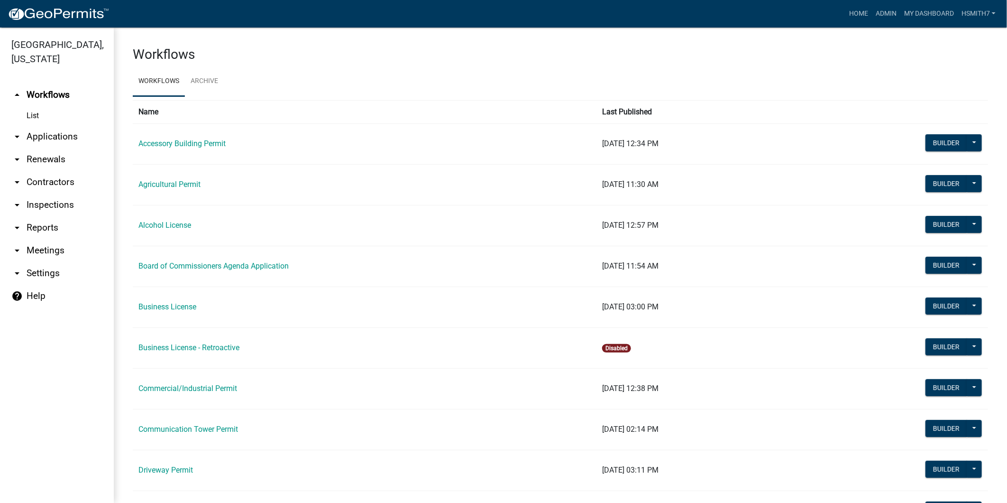
click at [37, 139] on link "arrow_drop_down Applications" at bounding box center [57, 136] width 114 height 23
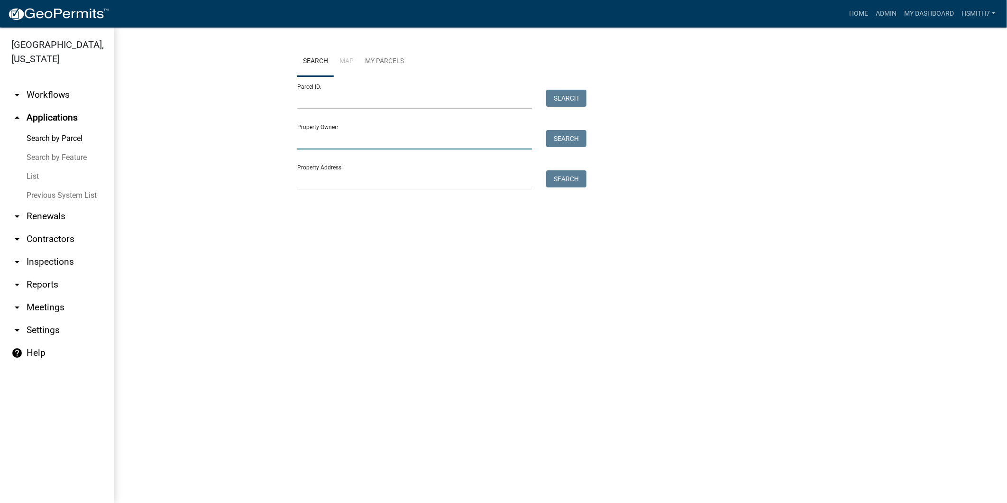
click at [325, 137] on input "Property Owner:" at bounding box center [414, 139] width 235 height 19
type input "david fowler"
drag, startPoint x: 348, startPoint y: 135, endPoint x: 258, endPoint y: 130, distance: 90.2
click at [258, 130] on wm-workflow-application-search-view "Search Map My Parcels Parcel ID: Search Property Owner: david fowler Search Pro…" at bounding box center [560, 137] width 855 height 182
type input "\"
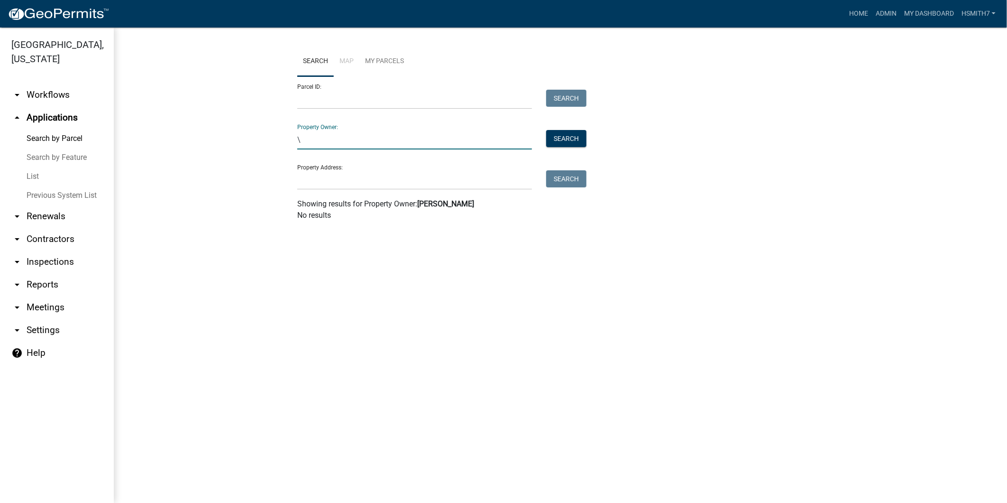
click at [273, 216] on wm-workflow-application-search-view "Search Map My Parcels Parcel ID: Search Property Owner: \ Search Property Addre…" at bounding box center [560, 137] width 855 height 182
click at [320, 144] on input "\" at bounding box center [414, 139] width 235 height 19
click at [34, 178] on link "List" at bounding box center [57, 176] width 114 height 19
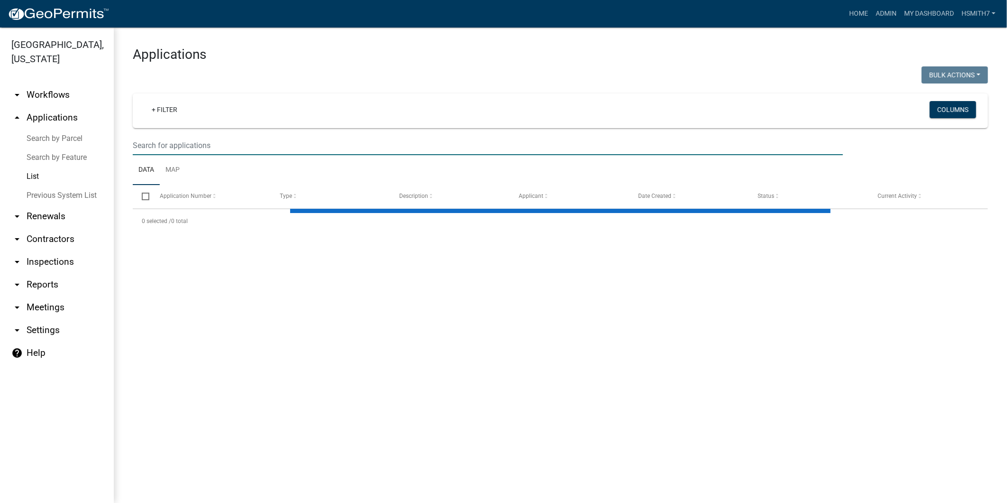
click at [203, 135] on wm-filter-builder "+ Filter Columns" at bounding box center [560, 124] width 855 height 62
select select "3: 100"
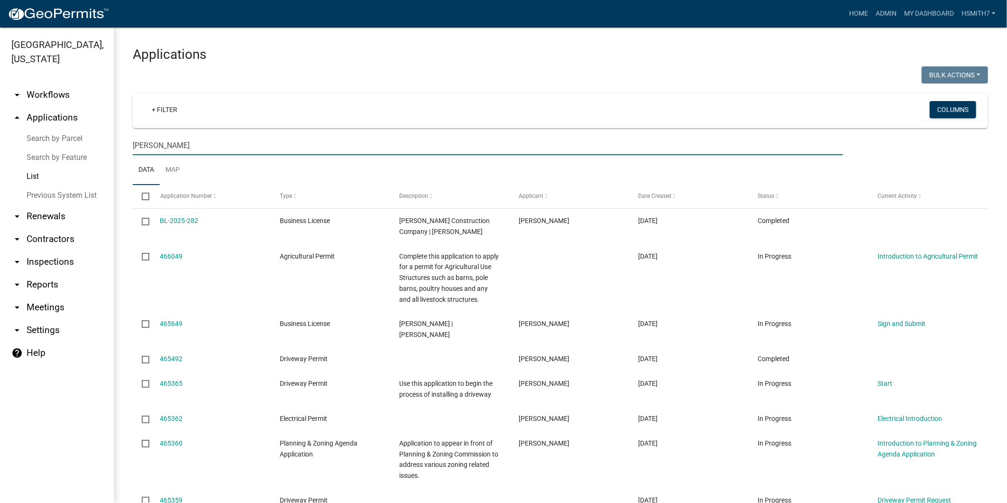
type input "[PERSON_NAME]"
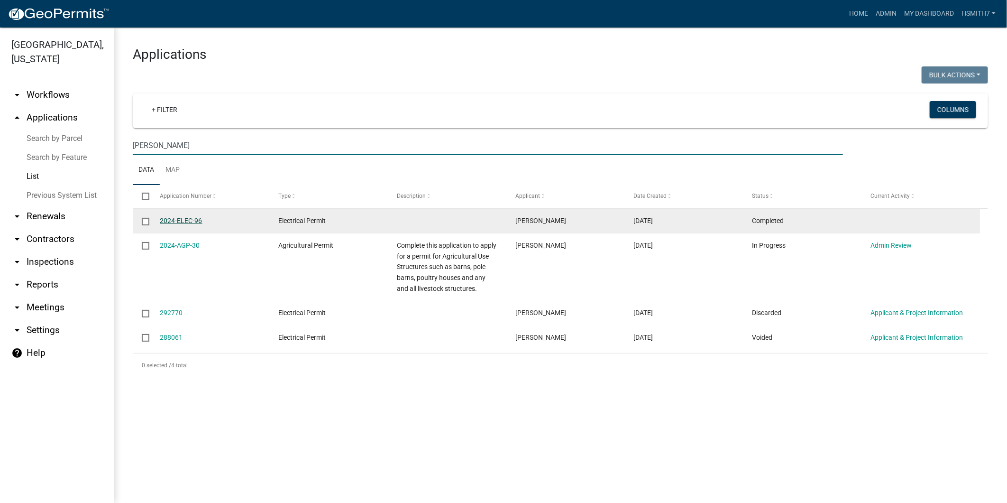
click at [193, 219] on link "2024-ELEC-96" at bounding box center [181, 221] width 42 height 8
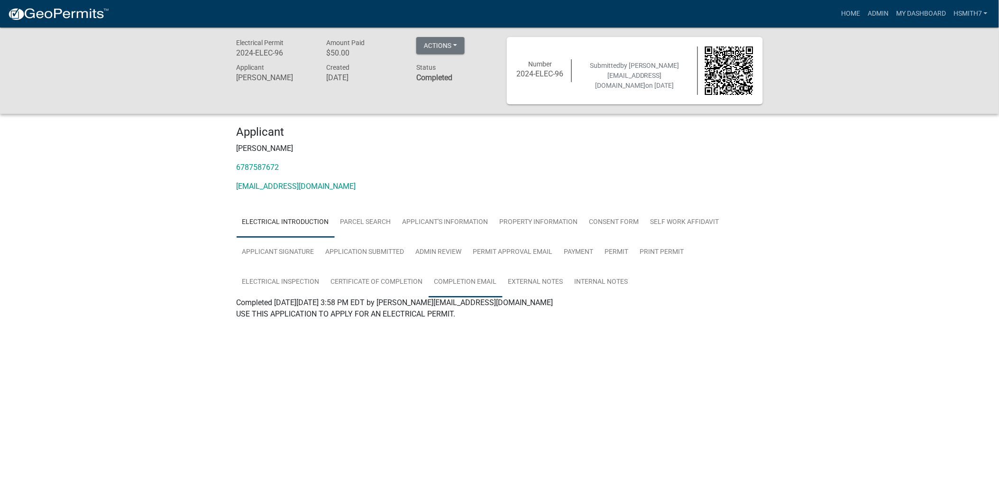
click at [477, 286] on link "Completion Email" at bounding box center [466, 282] width 74 height 30
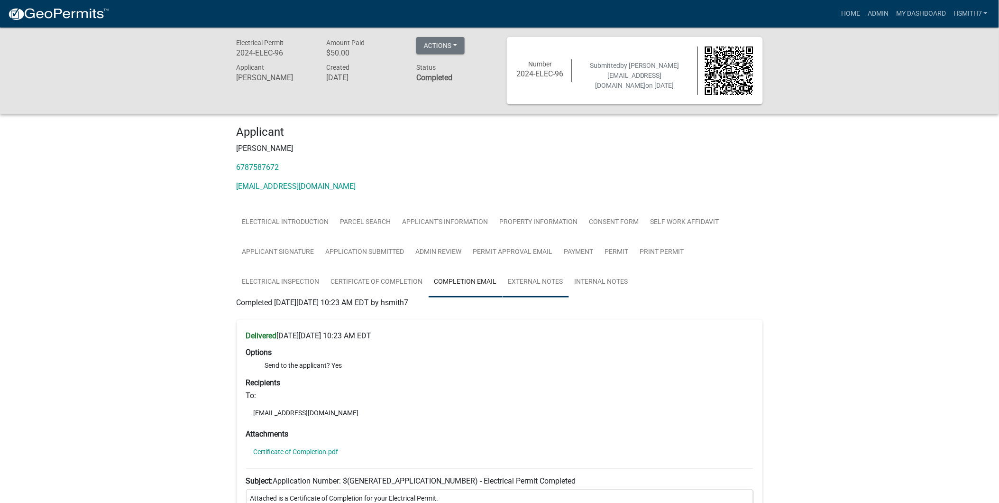
click at [542, 274] on link "External Notes" at bounding box center [536, 282] width 66 height 30
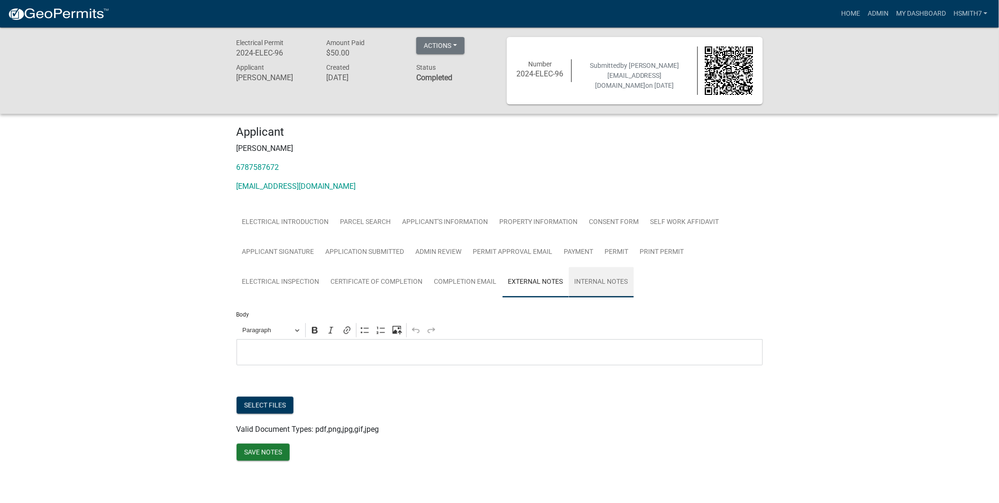
click at [599, 288] on link "Internal Notes" at bounding box center [601, 282] width 65 height 30
click at [283, 222] on link "Electrical Introduction" at bounding box center [286, 222] width 98 height 30
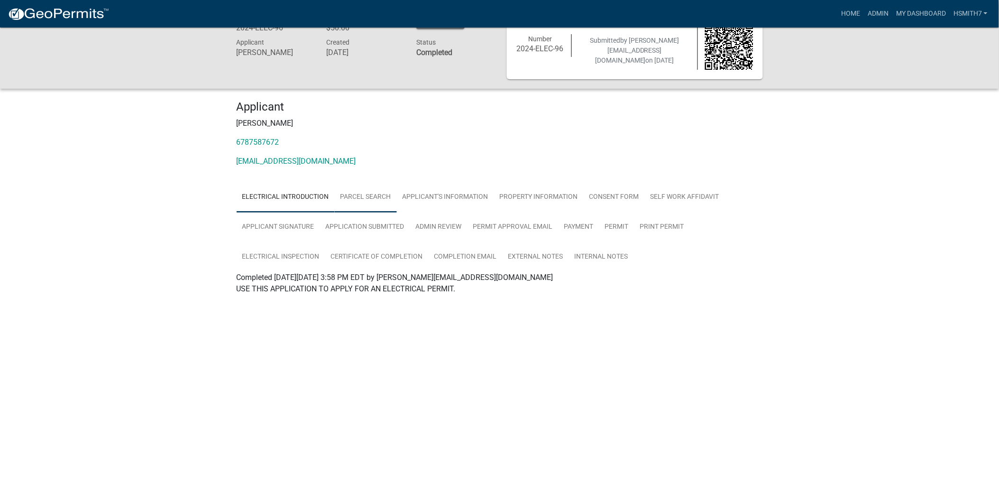
scroll to position [27, 0]
click at [384, 192] on link "Parcel search" at bounding box center [366, 195] width 62 height 30
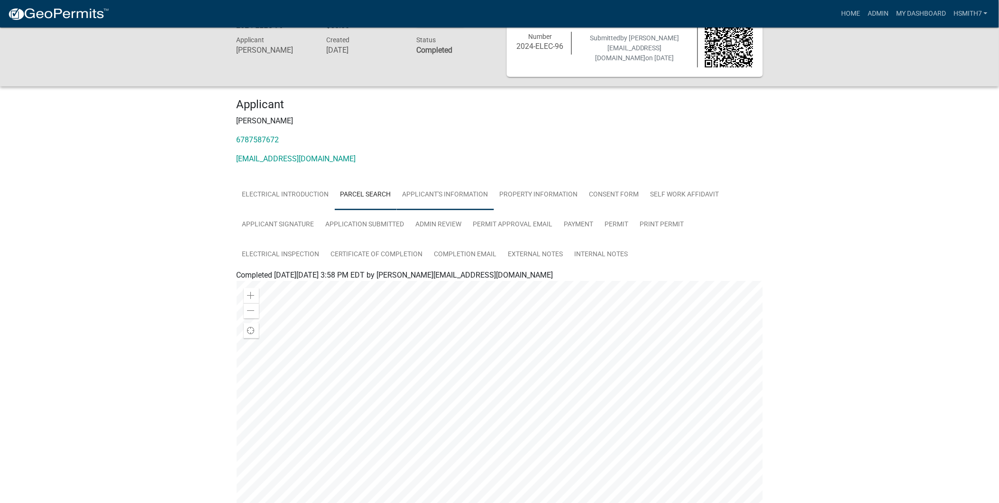
click at [437, 192] on link "Applicant's Information" at bounding box center [445, 195] width 97 height 30
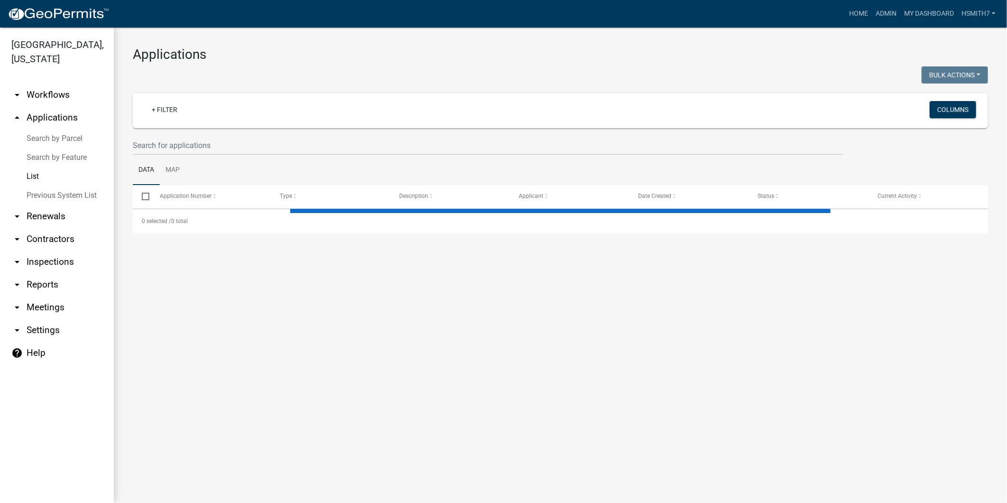
select select "3: 100"
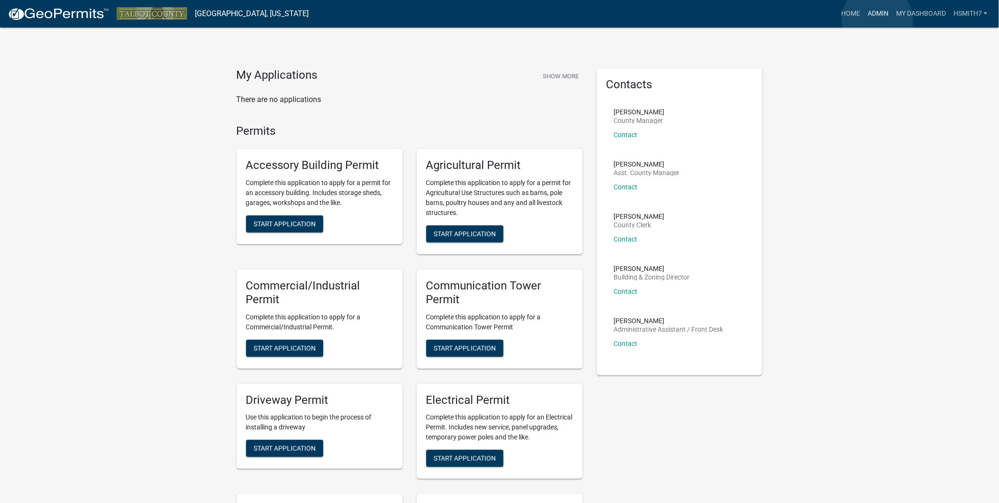
click at [878, 19] on link "Admin" at bounding box center [878, 14] width 28 height 18
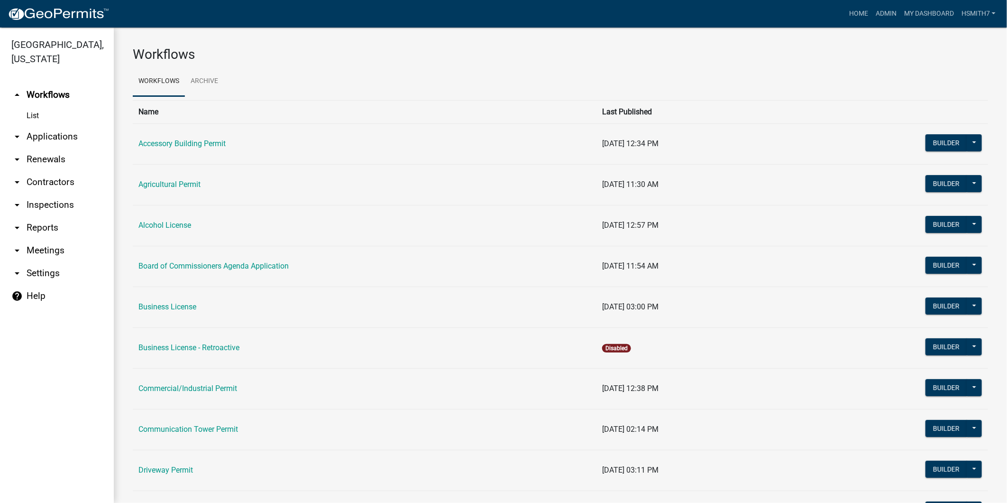
click at [32, 136] on link "arrow_drop_down Applications" at bounding box center [57, 136] width 114 height 23
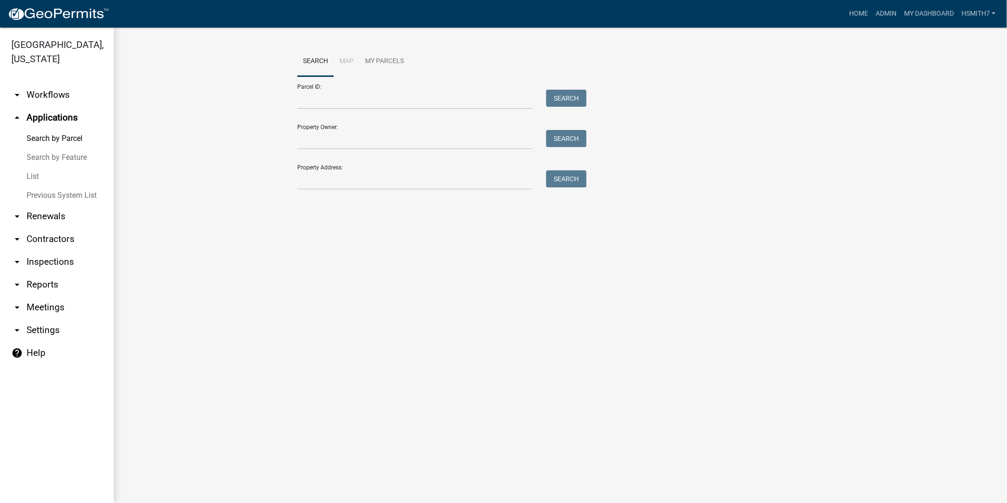
click at [29, 178] on link "List" at bounding box center [57, 176] width 114 height 19
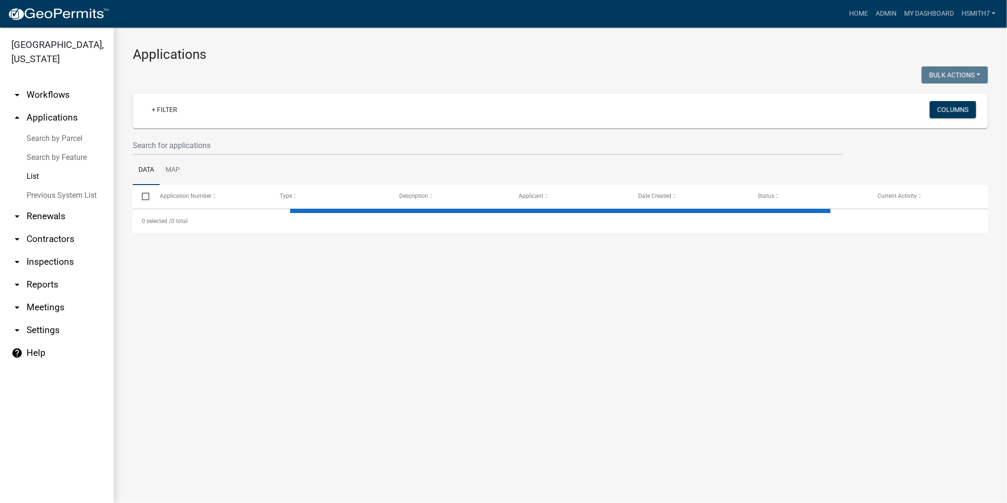
select select "3: 100"
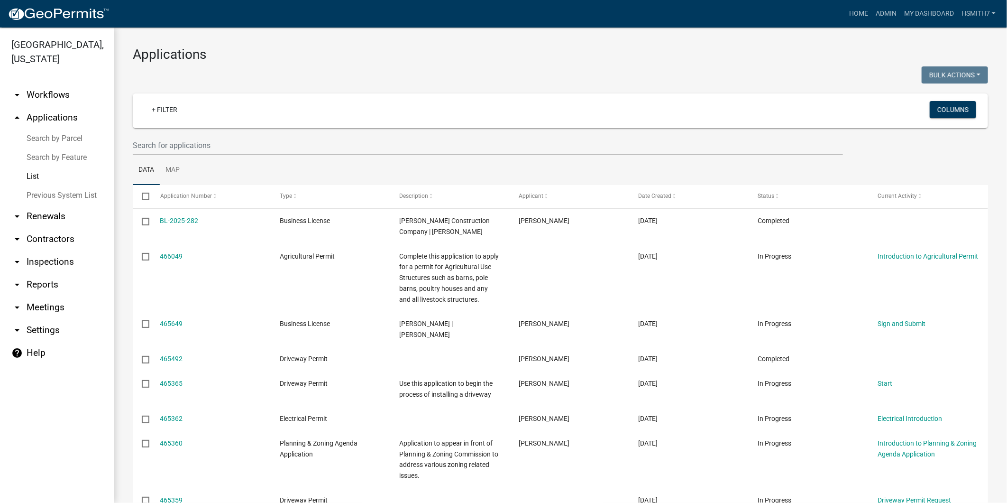
click at [269, 156] on ul "Data Map" at bounding box center [560, 170] width 855 height 30
click at [264, 153] on input "text" at bounding box center [488, 145] width 710 height 19
type input "[PERSON_NAME]"
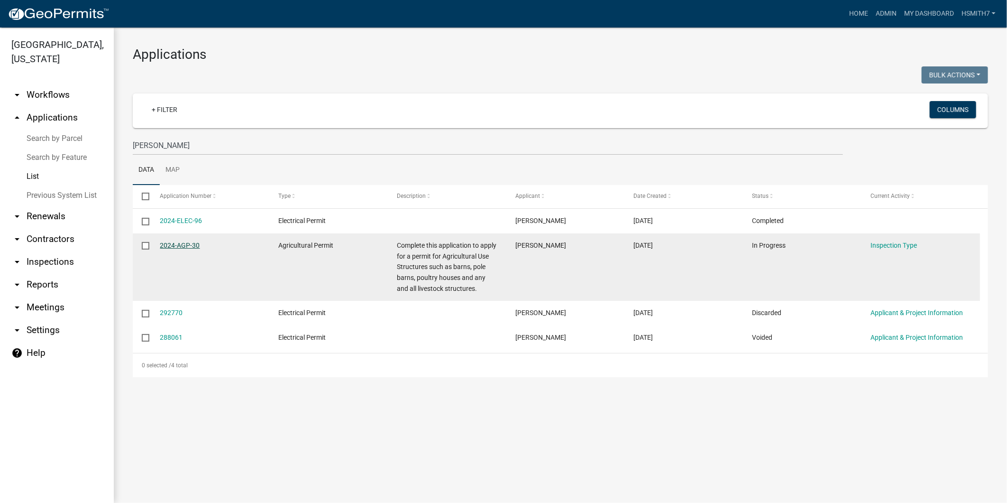
click at [182, 246] on link "2024-AGP-30" at bounding box center [180, 245] width 40 height 8
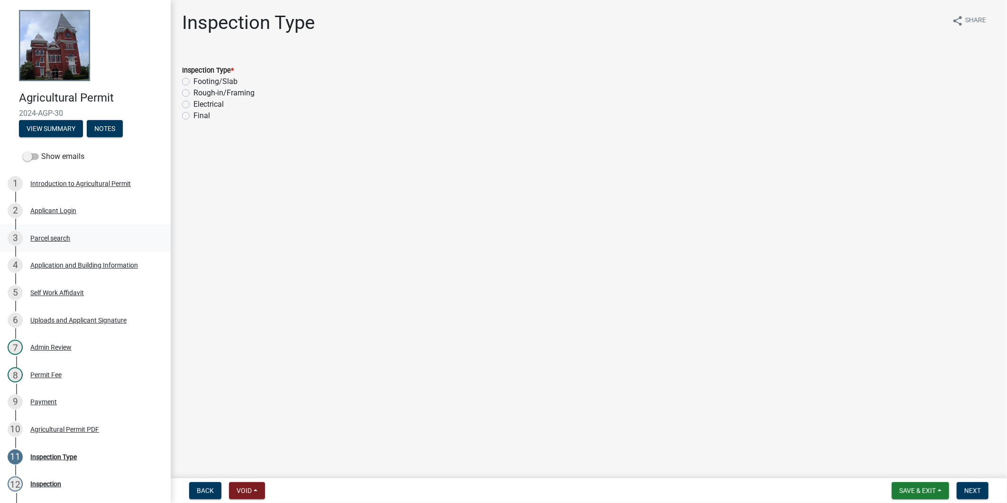
click at [67, 235] on div "Parcel search" at bounding box center [50, 238] width 40 height 7
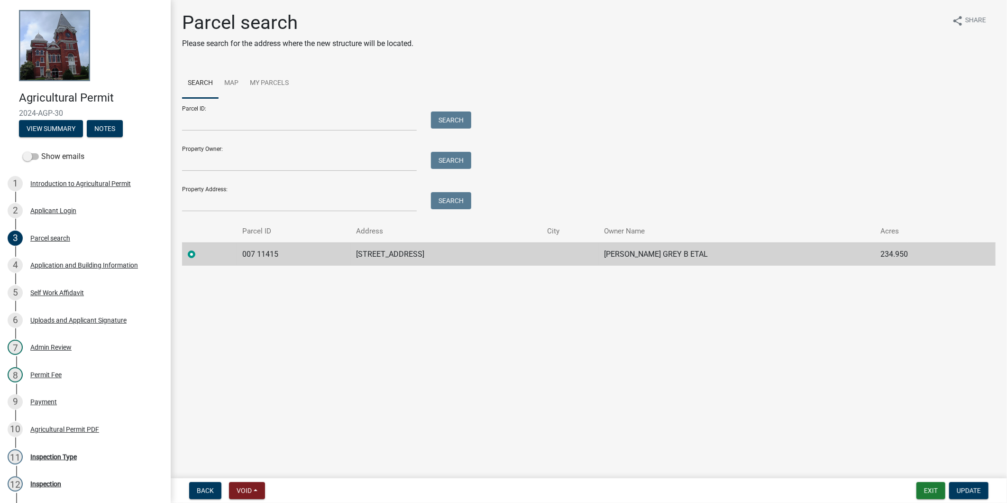
click at [195, 256] on div at bounding box center [209, 253] width 43 height 11
click at [199, 248] on label at bounding box center [199, 248] width 0 height 0
click at [199, 255] on 11415 "radio" at bounding box center [202, 251] width 6 height 6
click at [199, 248] on label at bounding box center [199, 248] width 0 height 0
click at [199, 255] on 11415 "radio" at bounding box center [202, 251] width 6 height 6
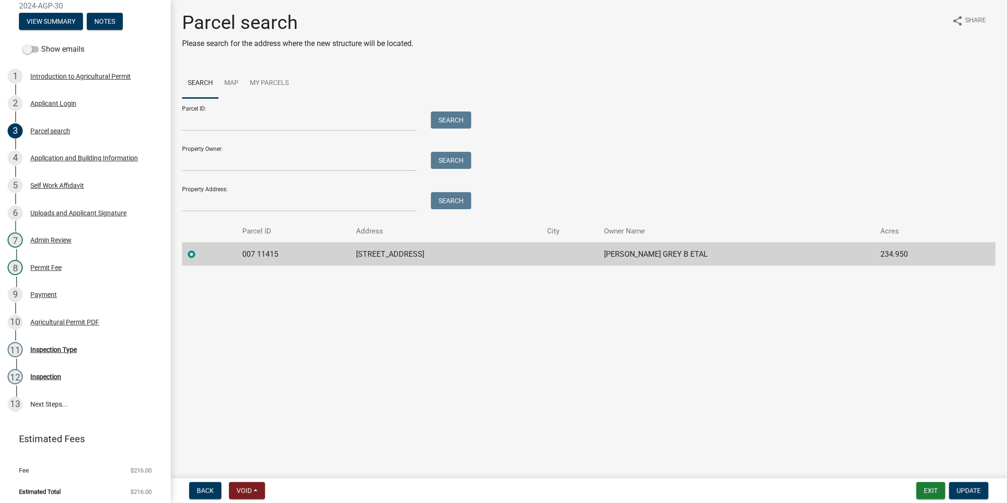
scroll to position [110, 0]
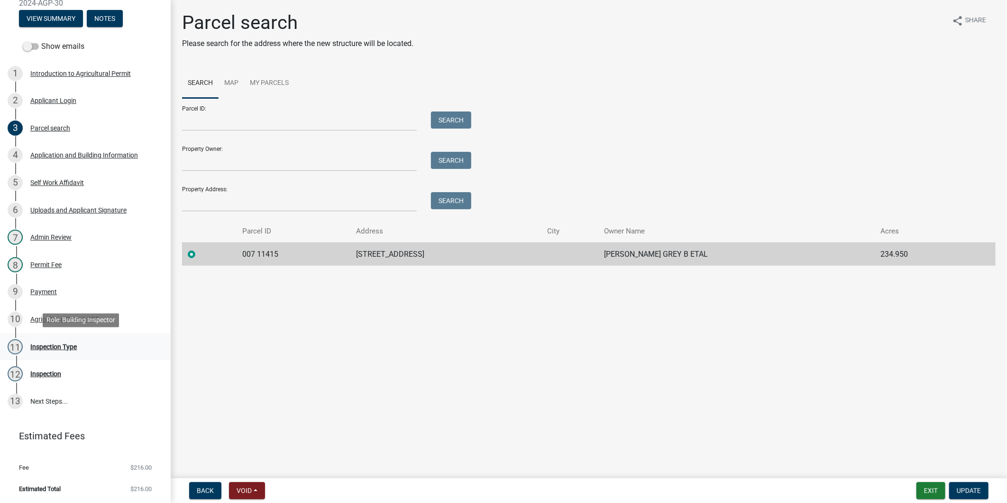
click at [57, 343] on div "Inspection Type" at bounding box center [53, 346] width 46 height 7
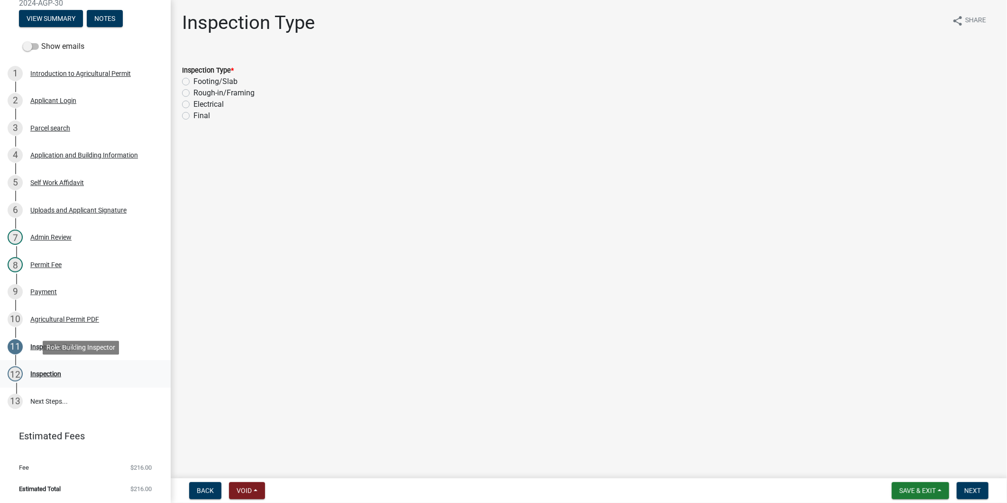
click at [70, 376] on div "12 Inspection" at bounding box center [82, 373] width 148 height 15
click at [69, 368] on div "12 Inspection" at bounding box center [82, 373] width 148 height 15
drag, startPoint x: 69, startPoint y: 367, endPoint x: 64, endPoint y: 364, distance: 6.4
click at [65, 366] on div "12 Inspection" at bounding box center [82, 373] width 148 height 15
click at [64, 363] on link "12 Inspection" at bounding box center [85, 373] width 171 height 27
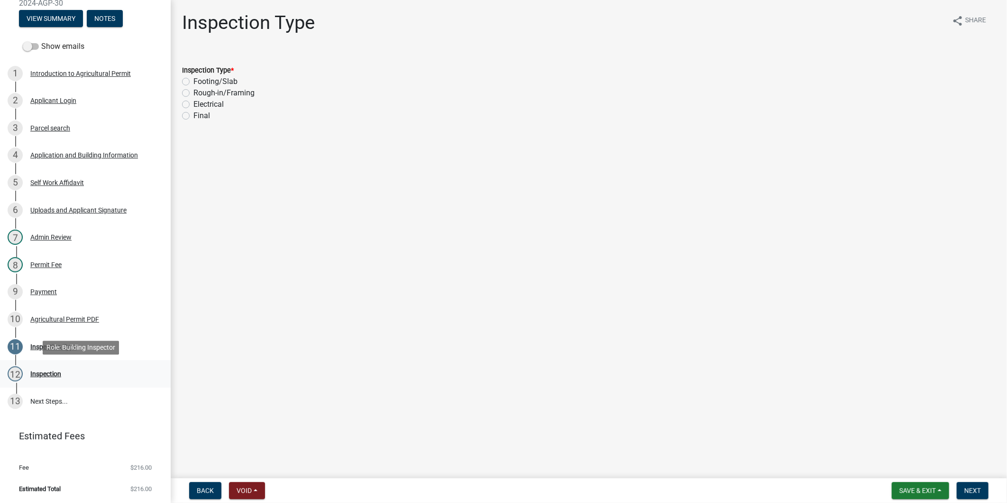
click at [69, 366] on div "12 Inspection" at bounding box center [82, 373] width 148 height 15
click at [81, 319] on div "Agricultural Permit PDF" at bounding box center [64, 319] width 69 height 7
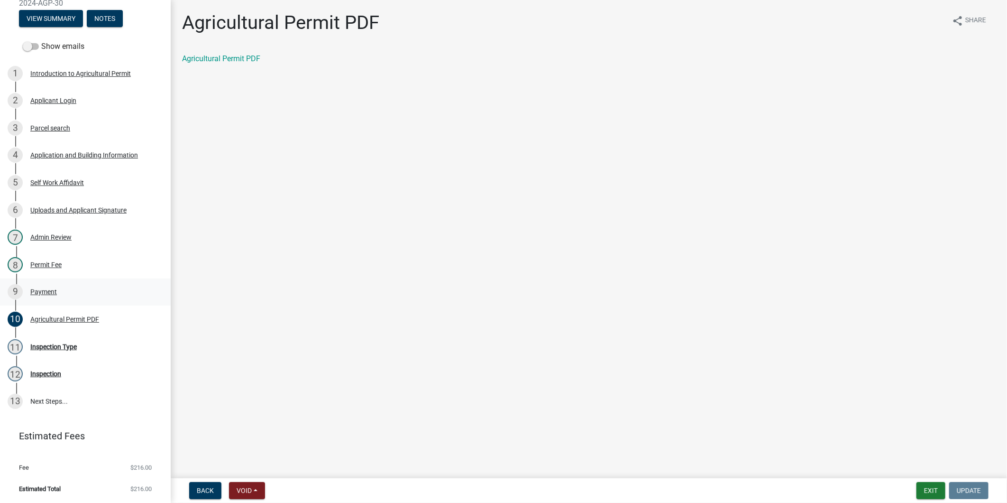
click at [76, 300] on link "9 Payment" at bounding box center [85, 291] width 171 height 27
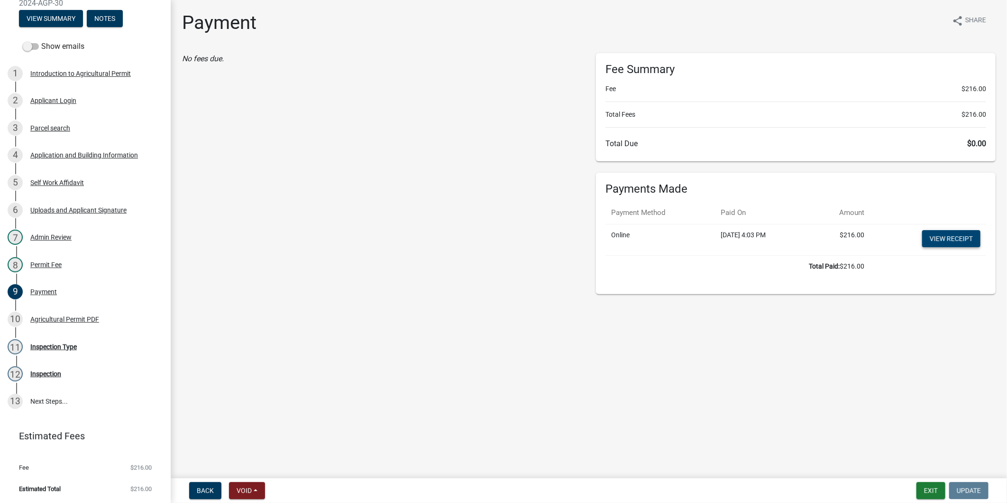
click at [940, 244] on link "View receipt" at bounding box center [951, 238] width 58 height 17
click at [86, 323] on div "10 Agricultural Permit PDF" at bounding box center [82, 318] width 148 height 15
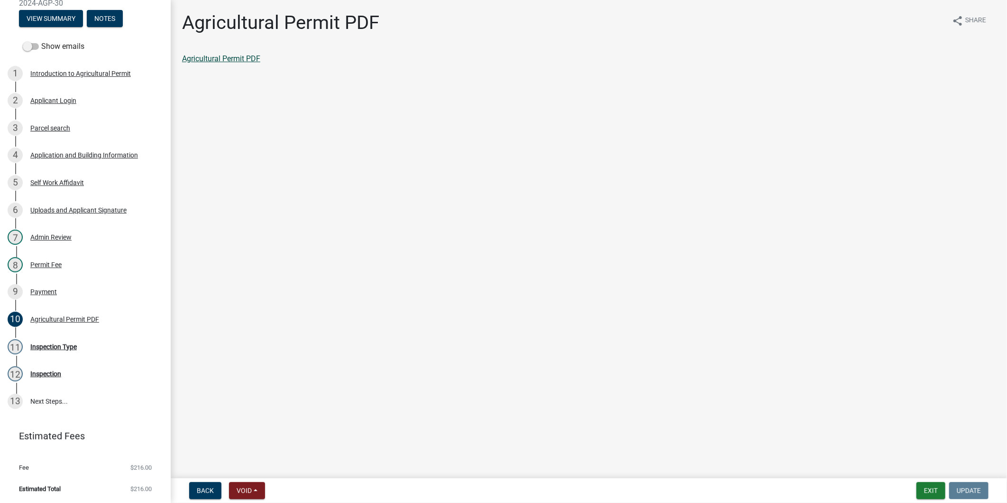
click at [228, 62] on link "Agricultural Permit PDF" at bounding box center [221, 58] width 78 height 9
click at [63, 344] on div "Inspection Type" at bounding box center [53, 346] width 46 height 7
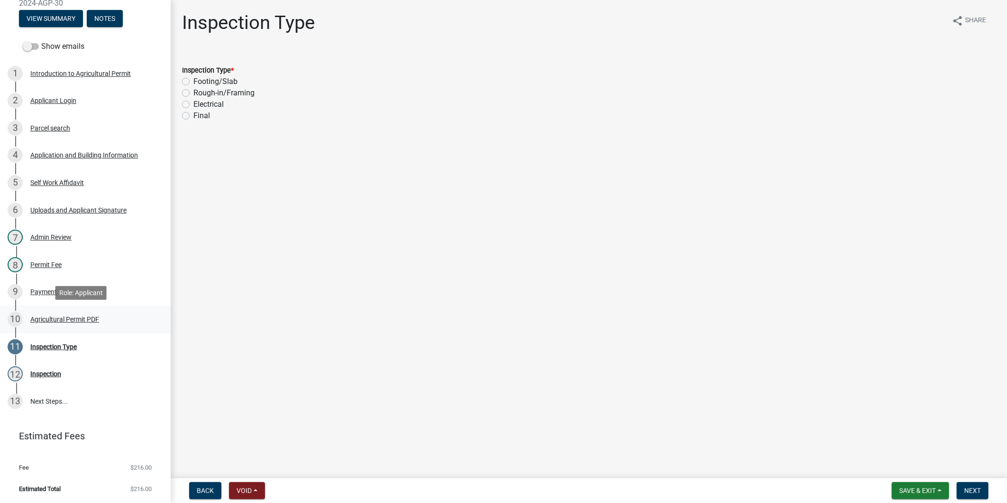
click at [38, 317] on div "Agricultural Permit PDF" at bounding box center [64, 319] width 69 height 7
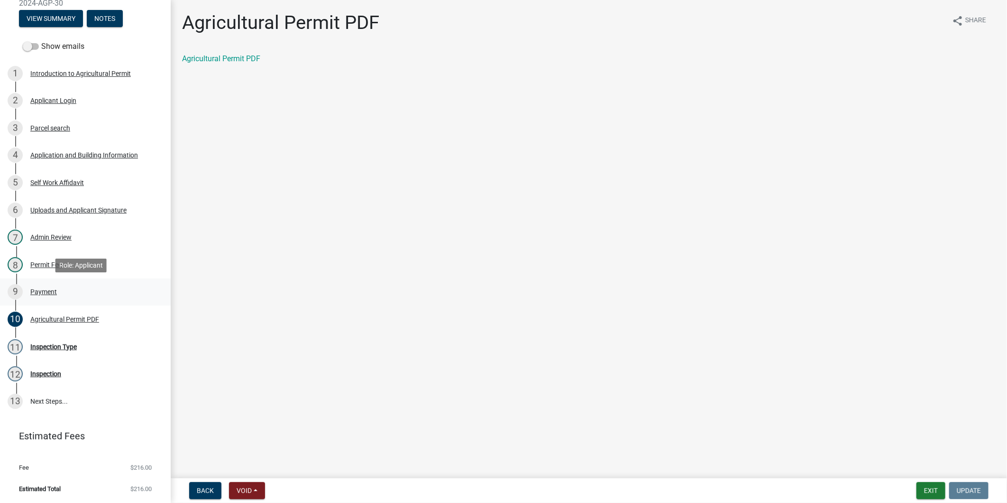
click at [57, 282] on link "9 Payment" at bounding box center [85, 291] width 171 height 27
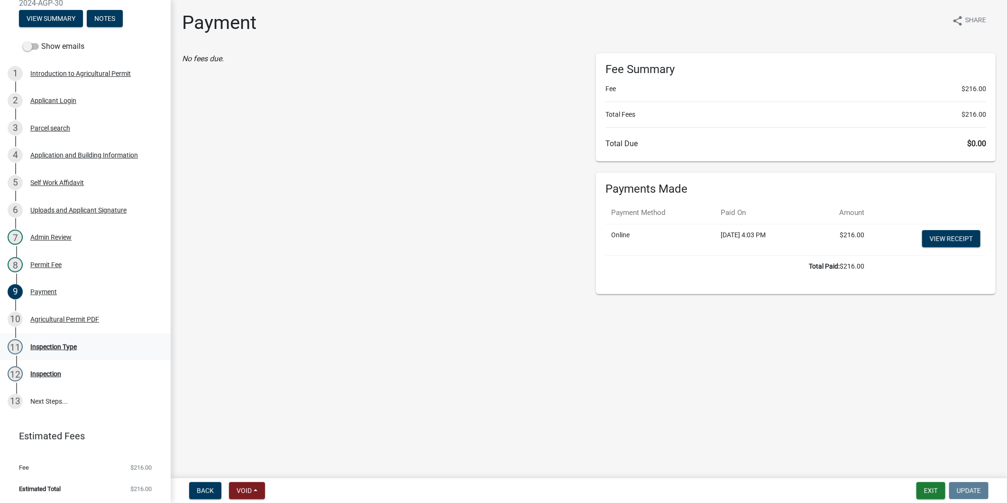
click at [48, 349] on div "11 Inspection Type" at bounding box center [82, 346] width 148 height 15
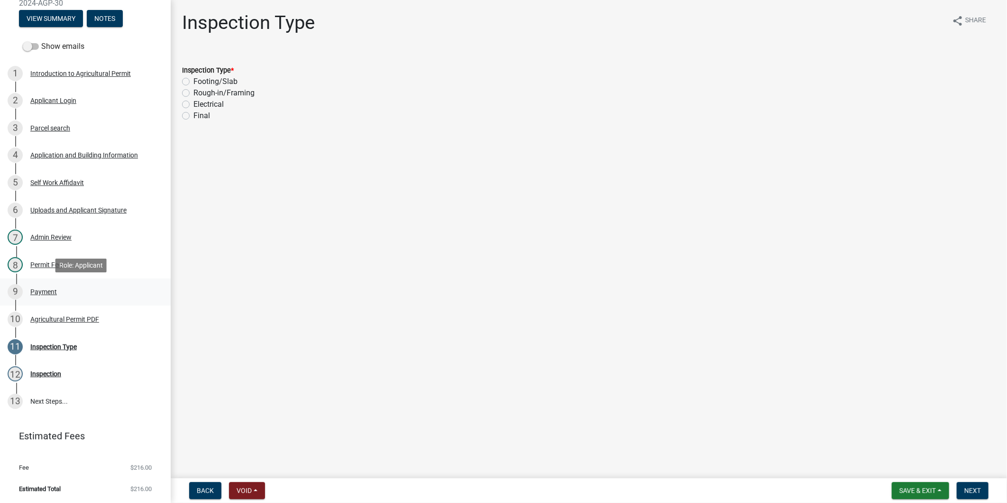
click at [107, 304] on link "9 Payment" at bounding box center [85, 291] width 171 height 27
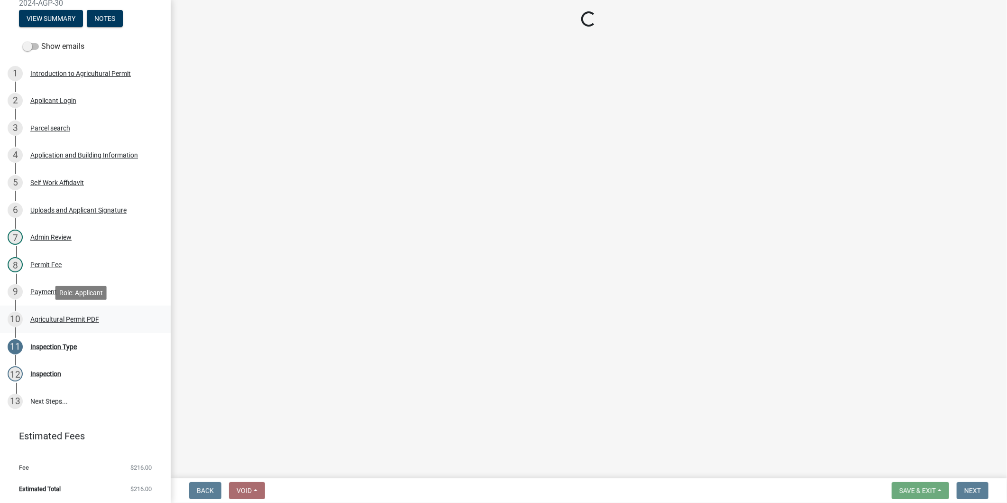
click at [101, 311] on div "10 Agricultural Permit PDF" at bounding box center [82, 318] width 148 height 15
